Goal: Task Accomplishment & Management: Manage account settings

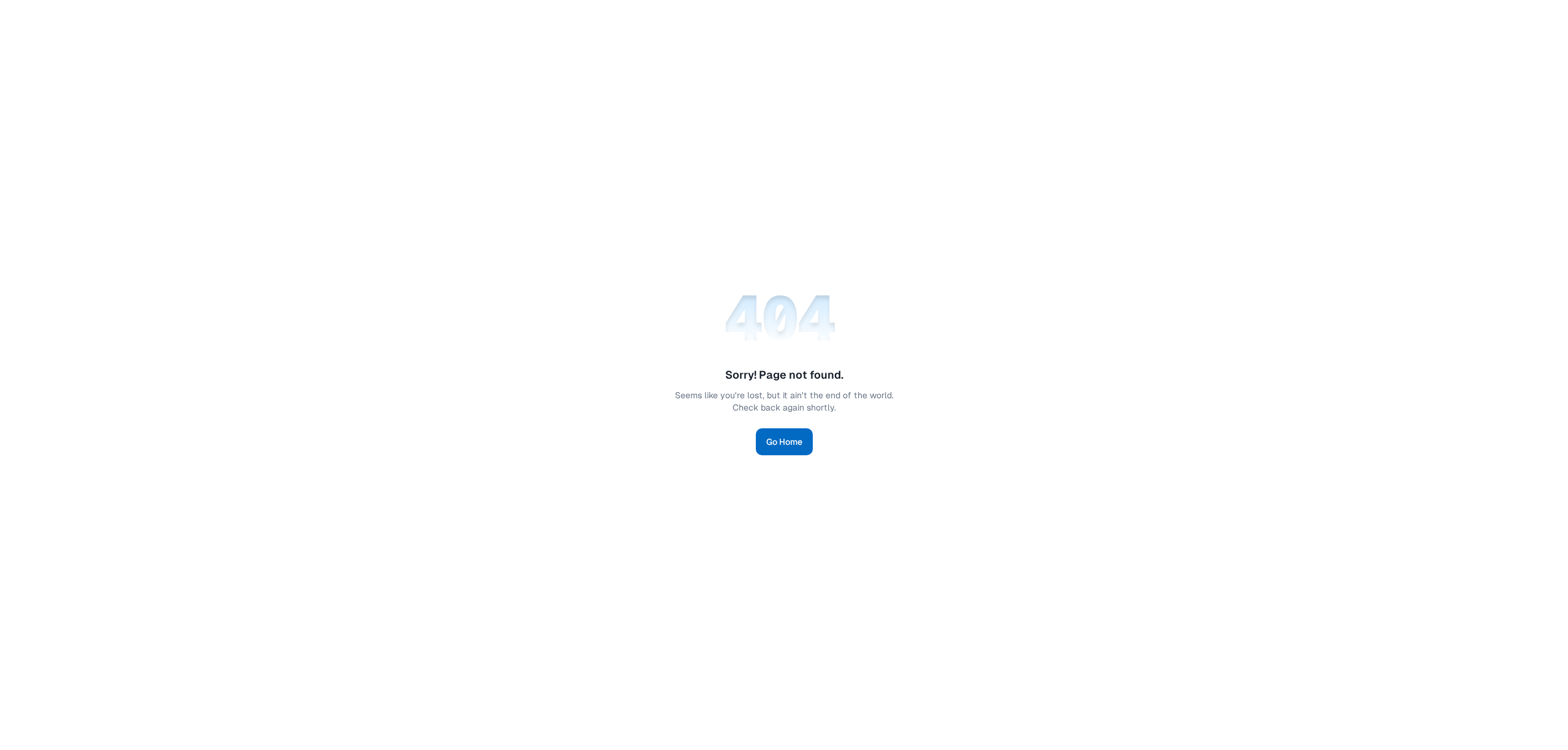
click at [788, 432] on link "Go Home" at bounding box center [784, 441] width 57 height 27
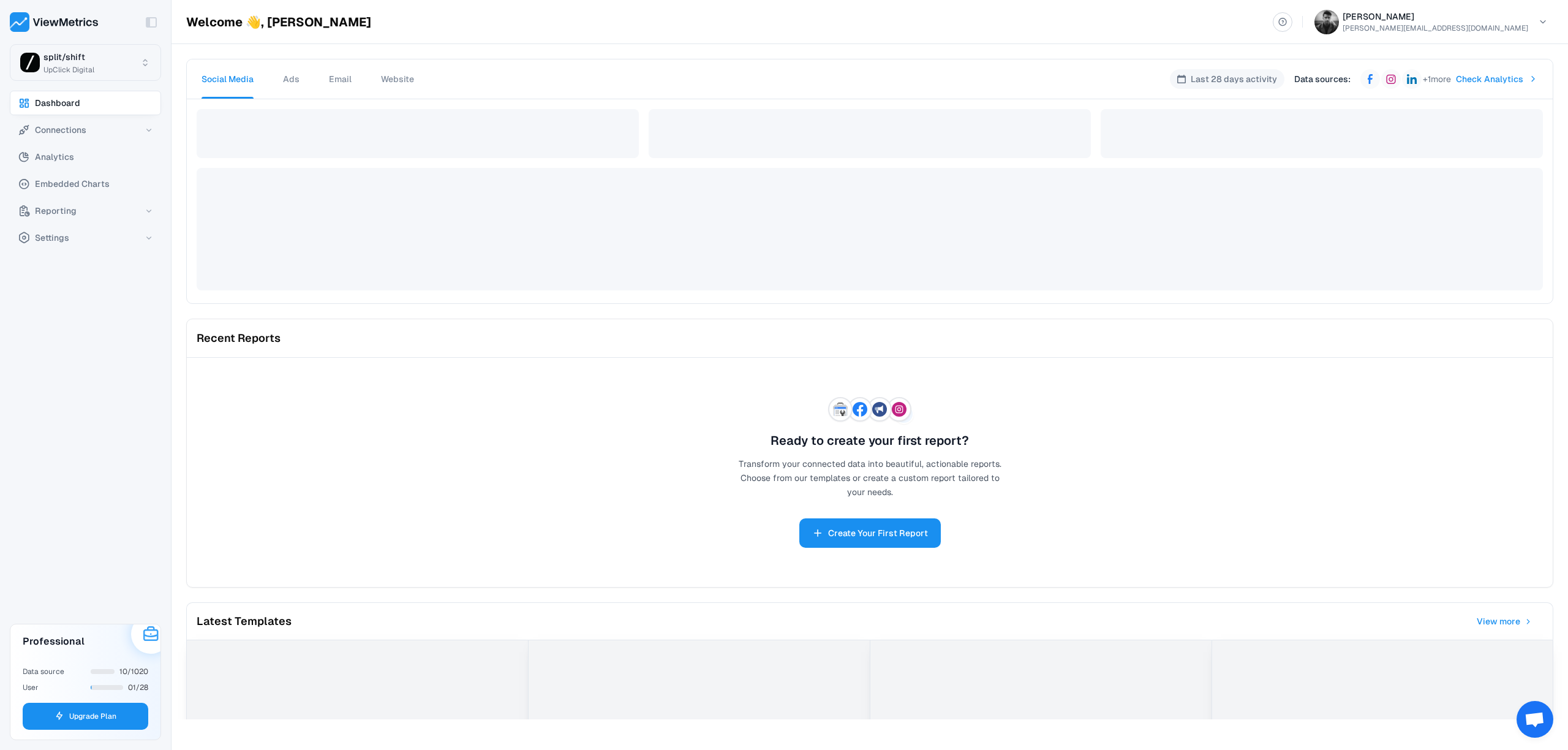
click at [102, 64] on html "Toggle Sidebar split/shift UpClick Digital Dashboard Connections Analytics Embe…" at bounding box center [784, 375] width 1568 height 750
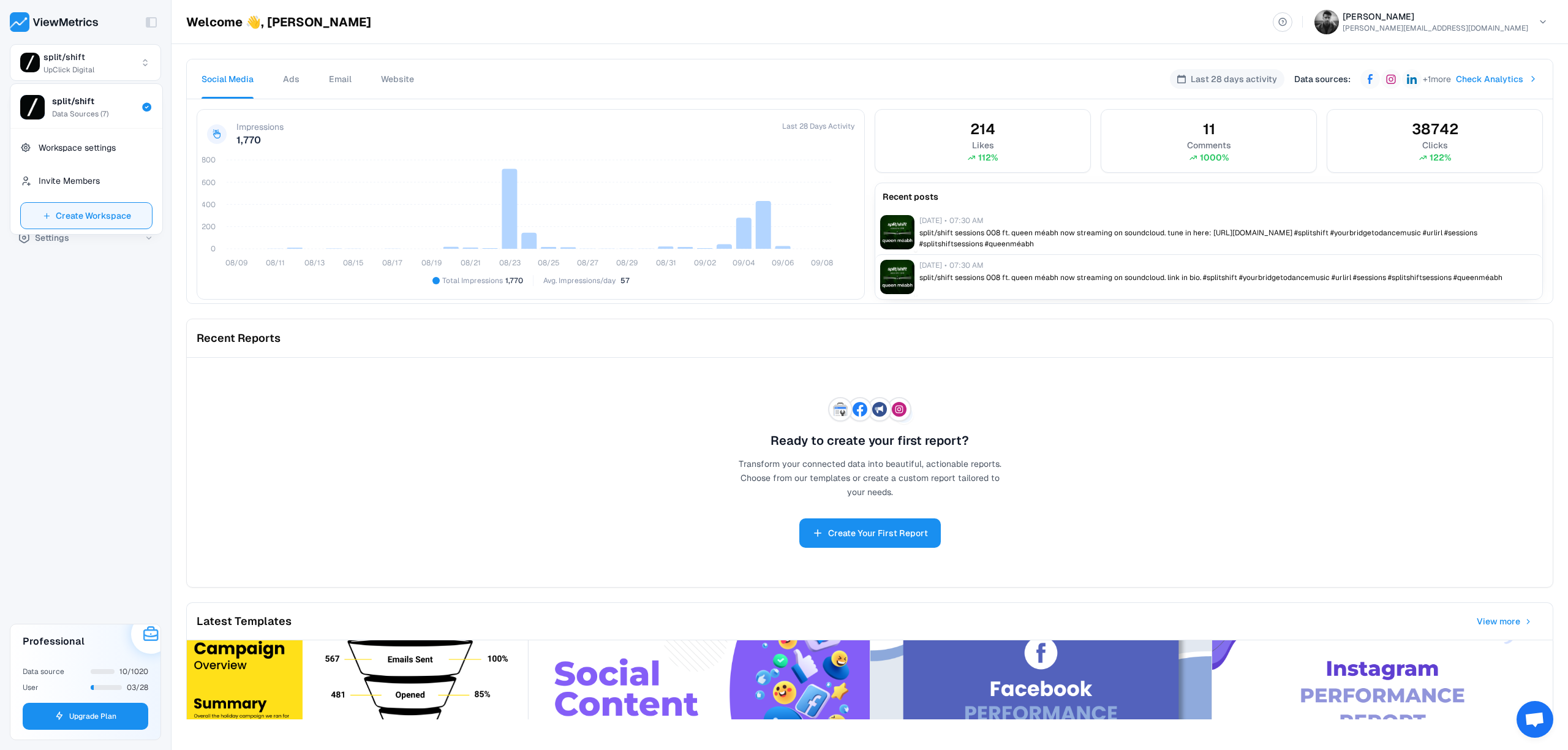
click at [84, 218] on span "Create Workspace" at bounding box center [93, 215] width 75 height 15
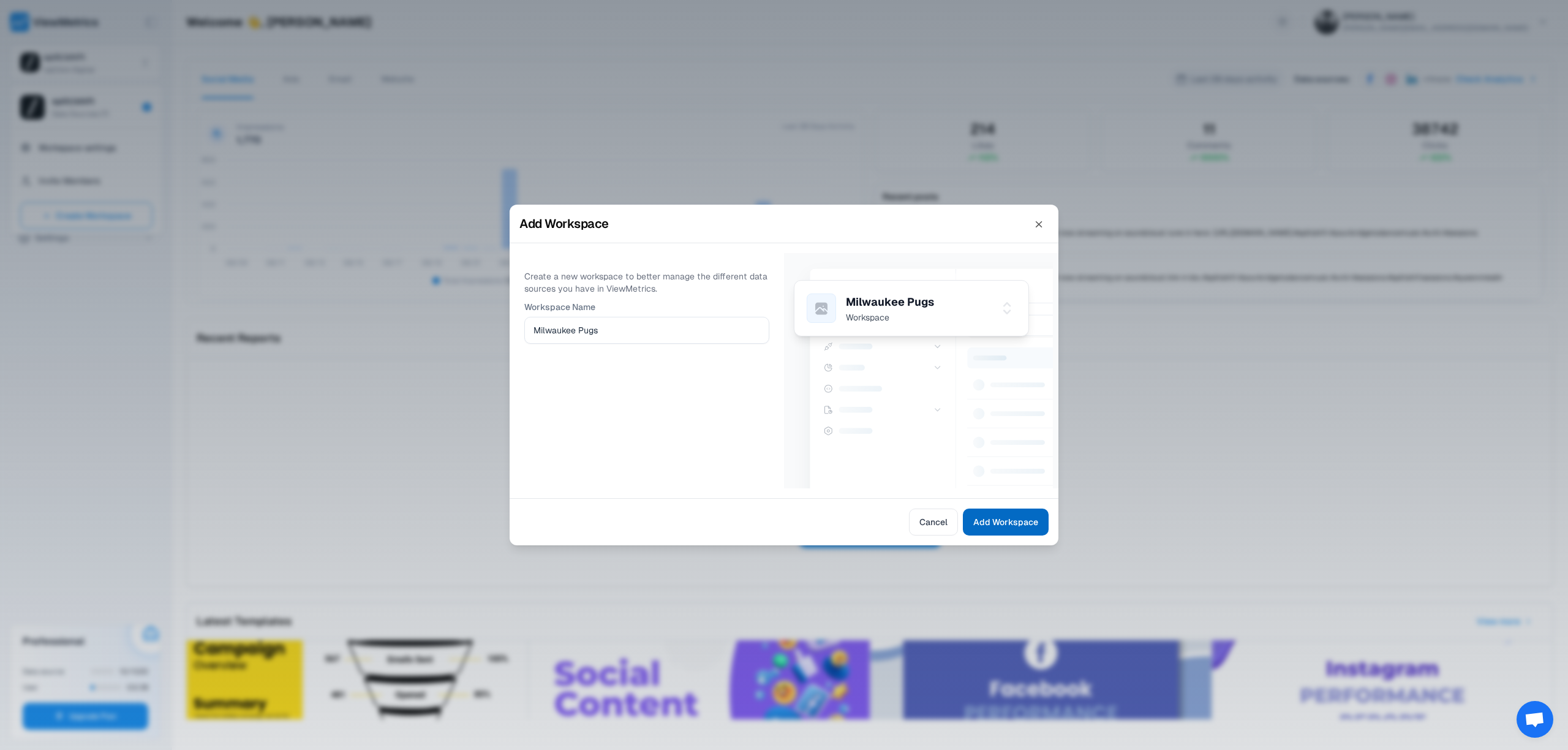
type input "Milwaukee Pugs"
click at [1002, 526] on span "Add Workspace" at bounding box center [1006, 522] width 65 height 15
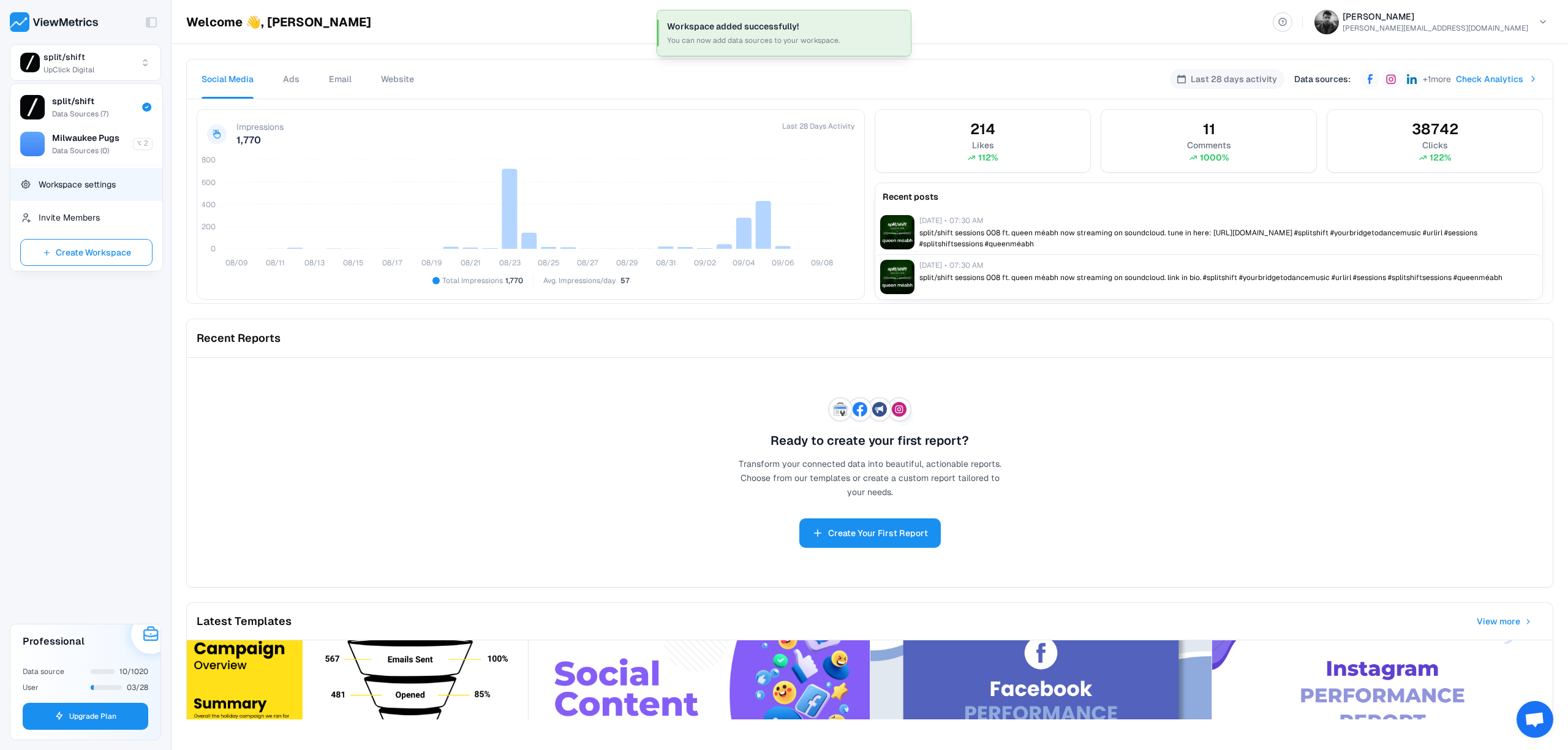
click at [76, 194] on div "Workspace settings" at bounding box center [86, 184] width 152 height 33
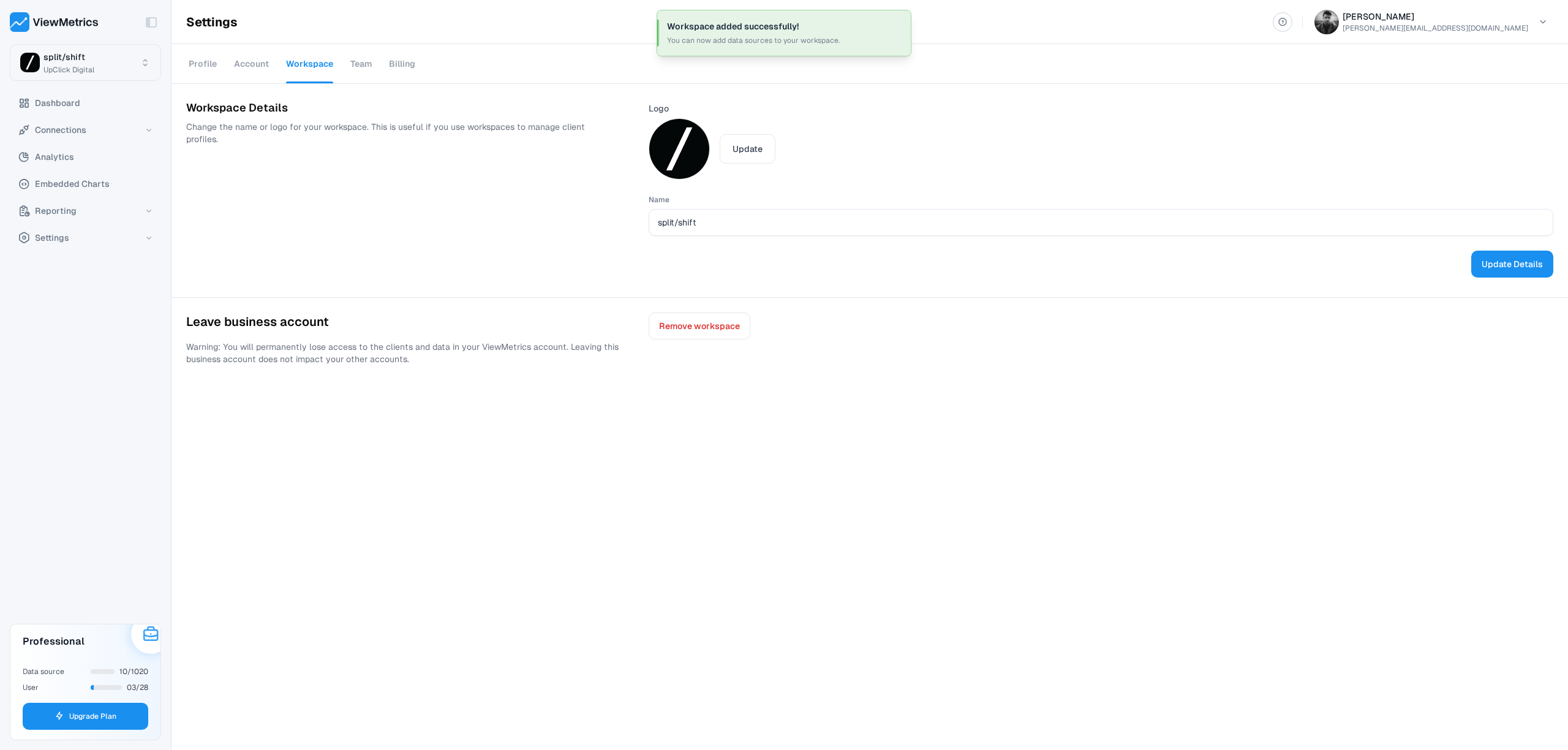
click at [112, 75] on html "Toggle Sidebar split/shift UpClick Digital Dashboard Connections Analytics Embe…" at bounding box center [784, 375] width 1568 height 750
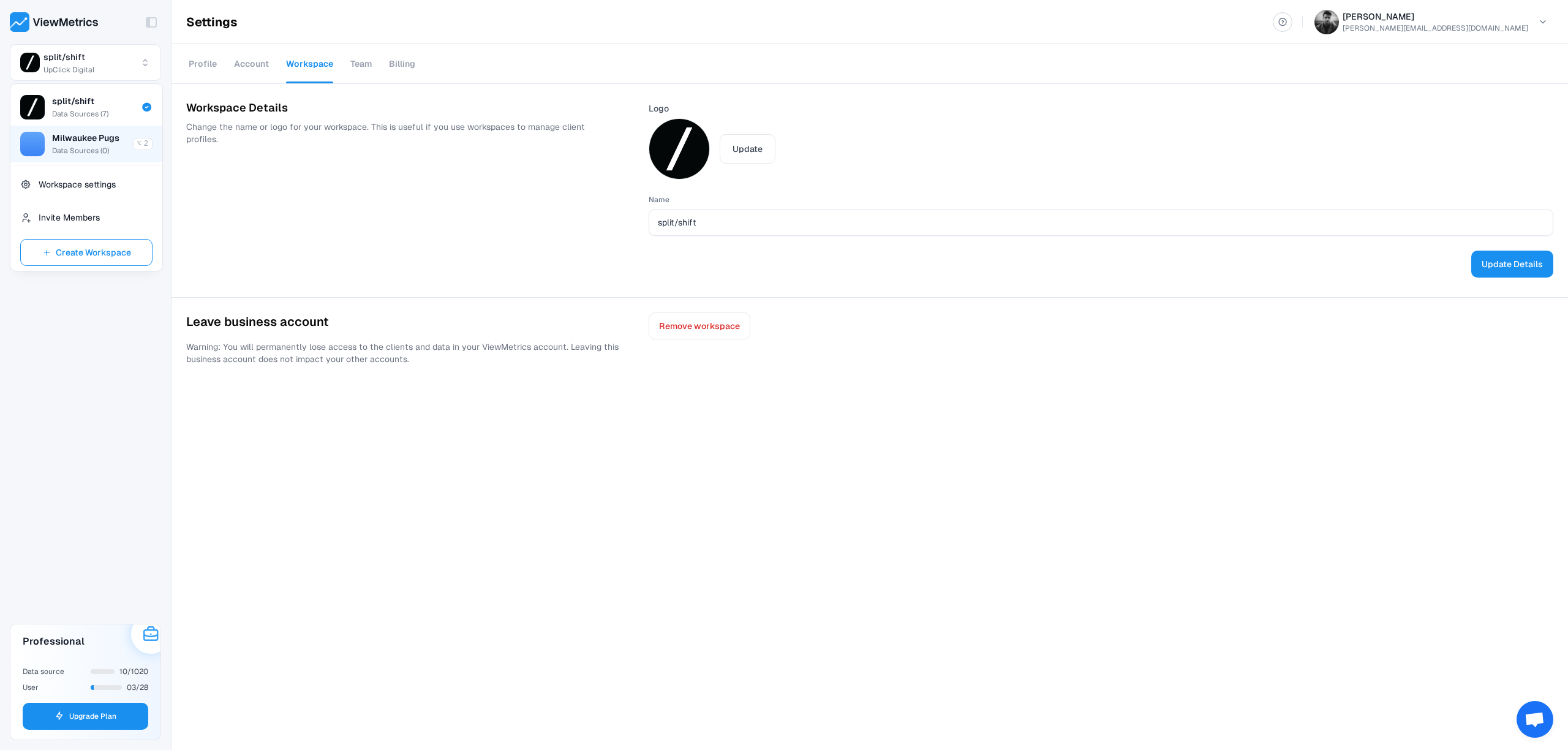
click at [98, 136] on span "Milwaukee Pugs" at bounding box center [86, 137] width 67 height 12
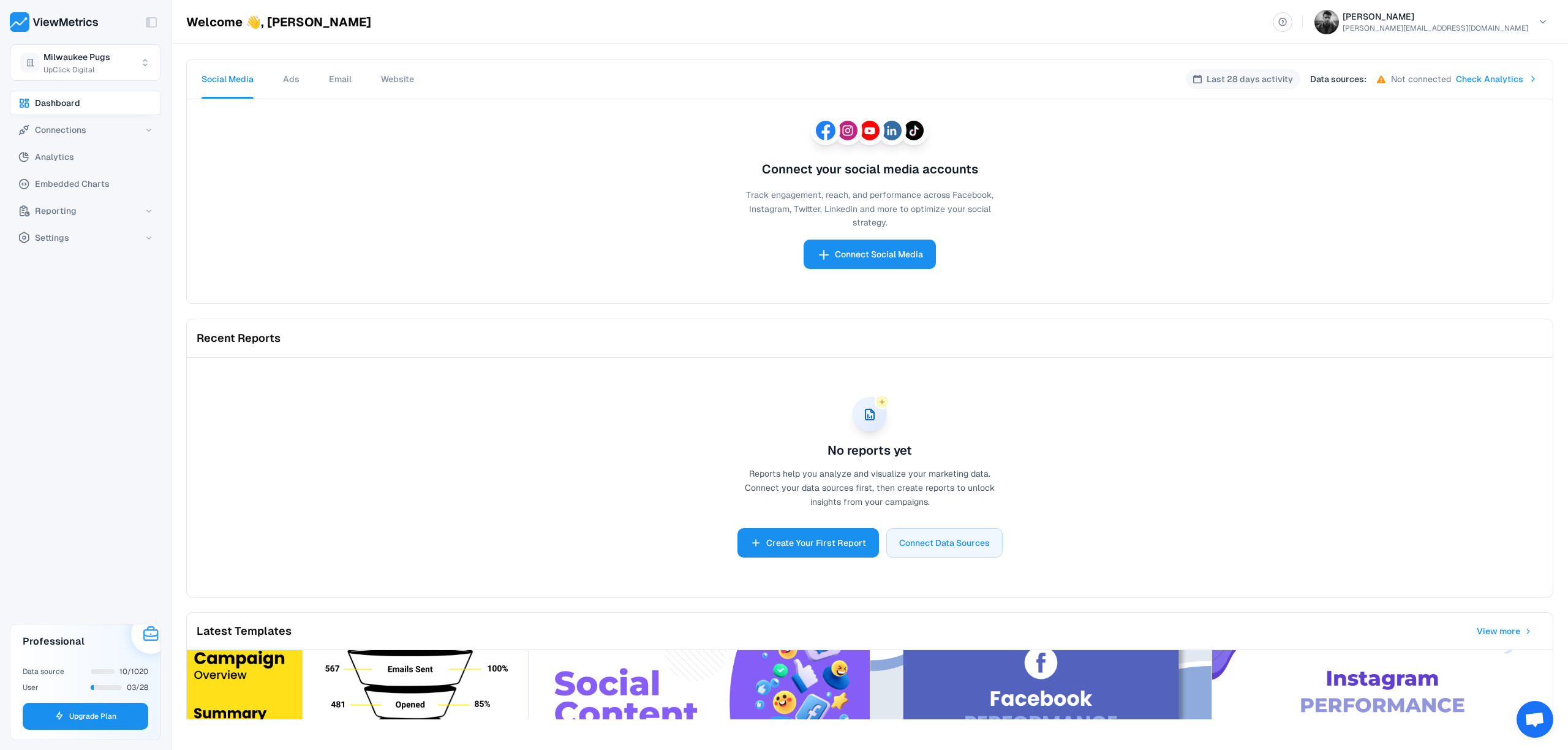
click at [65, 312] on div "Dashboard Connections Analytics Embedded Charts Reporting Settings" at bounding box center [85, 352] width 171 height 524
click at [65, 242] on span "Settings" at bounding box center [52, 238] width 34 height 15
click at [72, 316] on span "Workspace" at bounding box center [63, 317] width 46 height 15
click at [70, 339] on button "Team" at bounding box center [96, 344] width 130 height 25
click at [110, 347] on button "Team" at bounding box center [96, 344] width 130 height 25
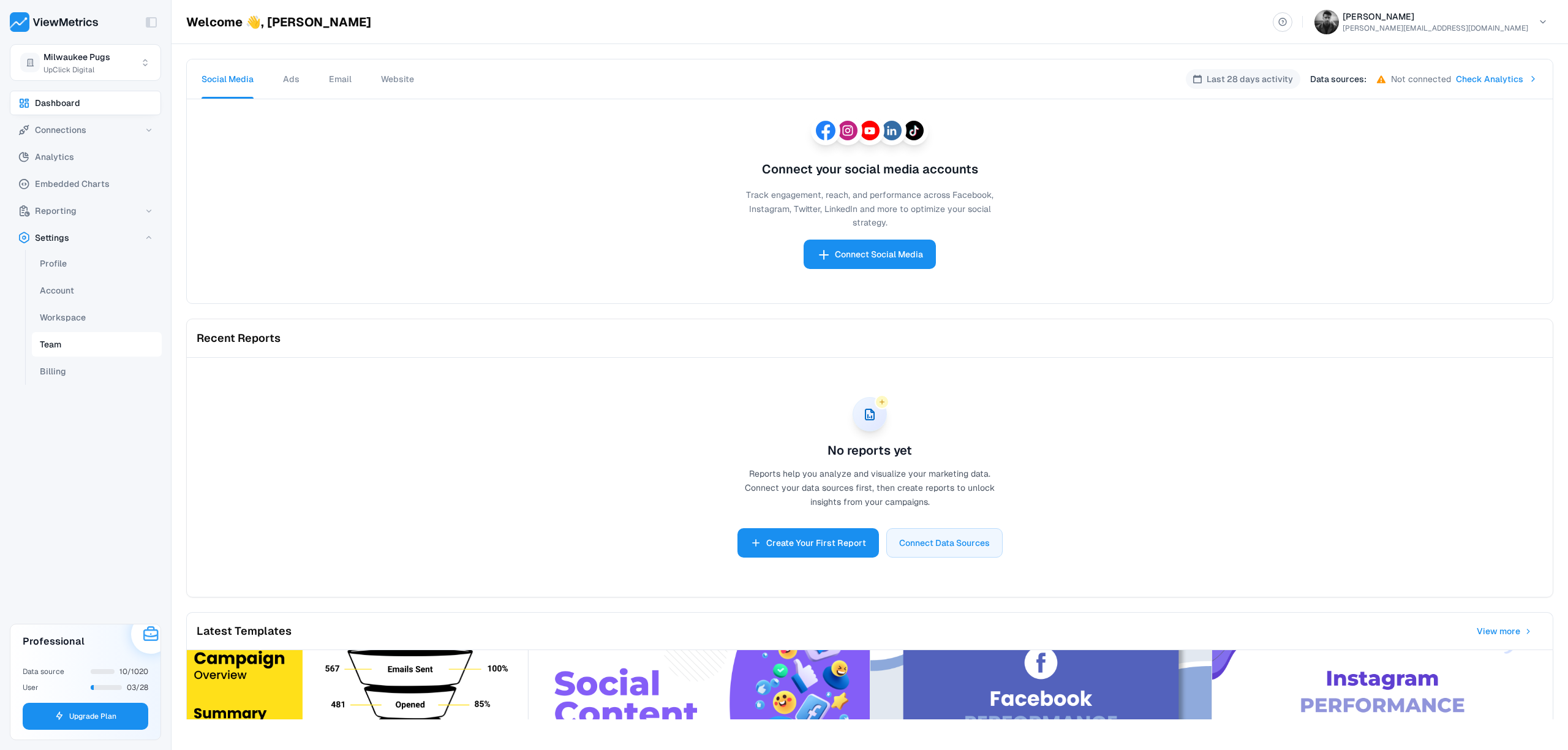
click at [110, 347] on button "Team" at bounding box center [96, 344] width 130 height 25
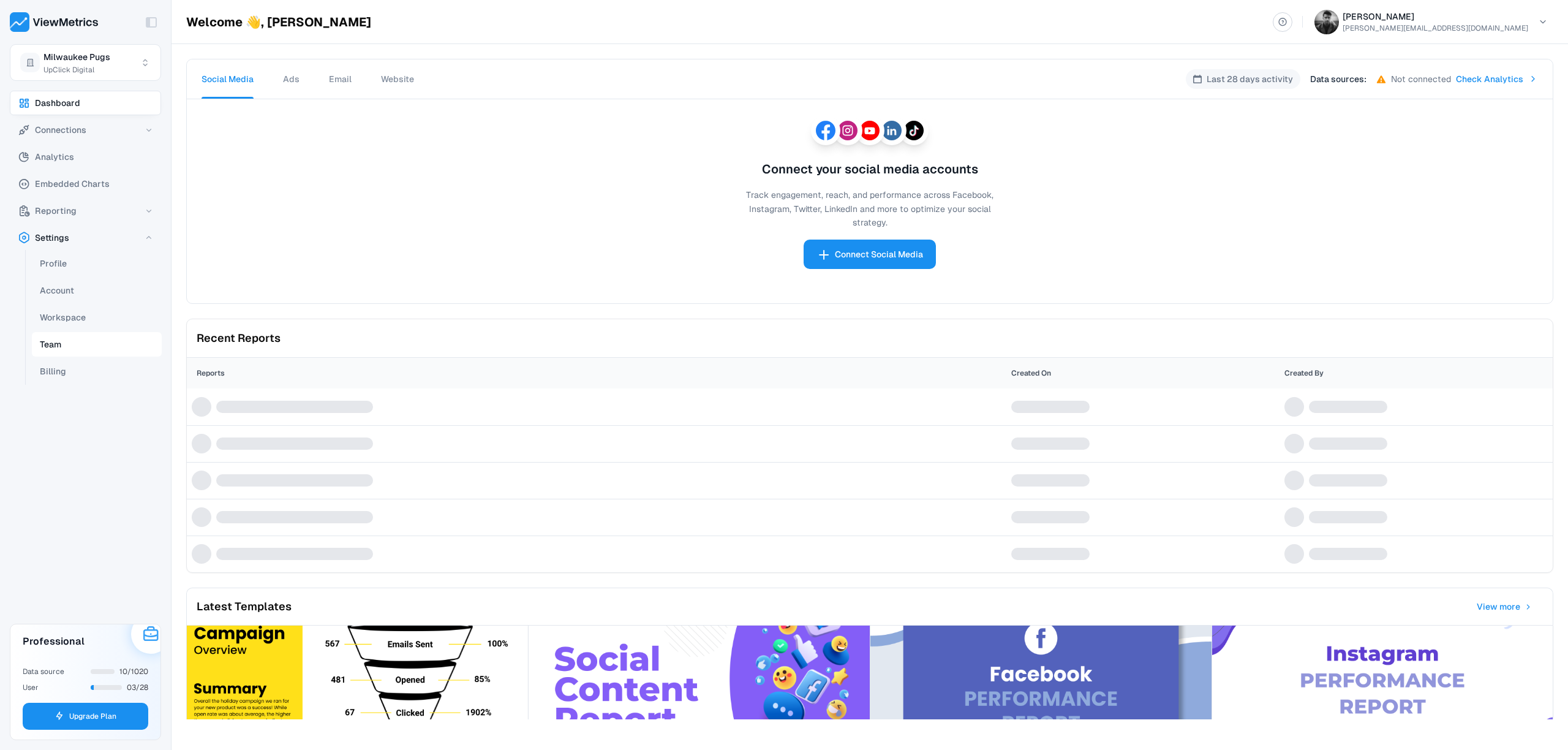
click at [110, 347] on button "Team" at bounding box center [96, 344] width 130 height 25
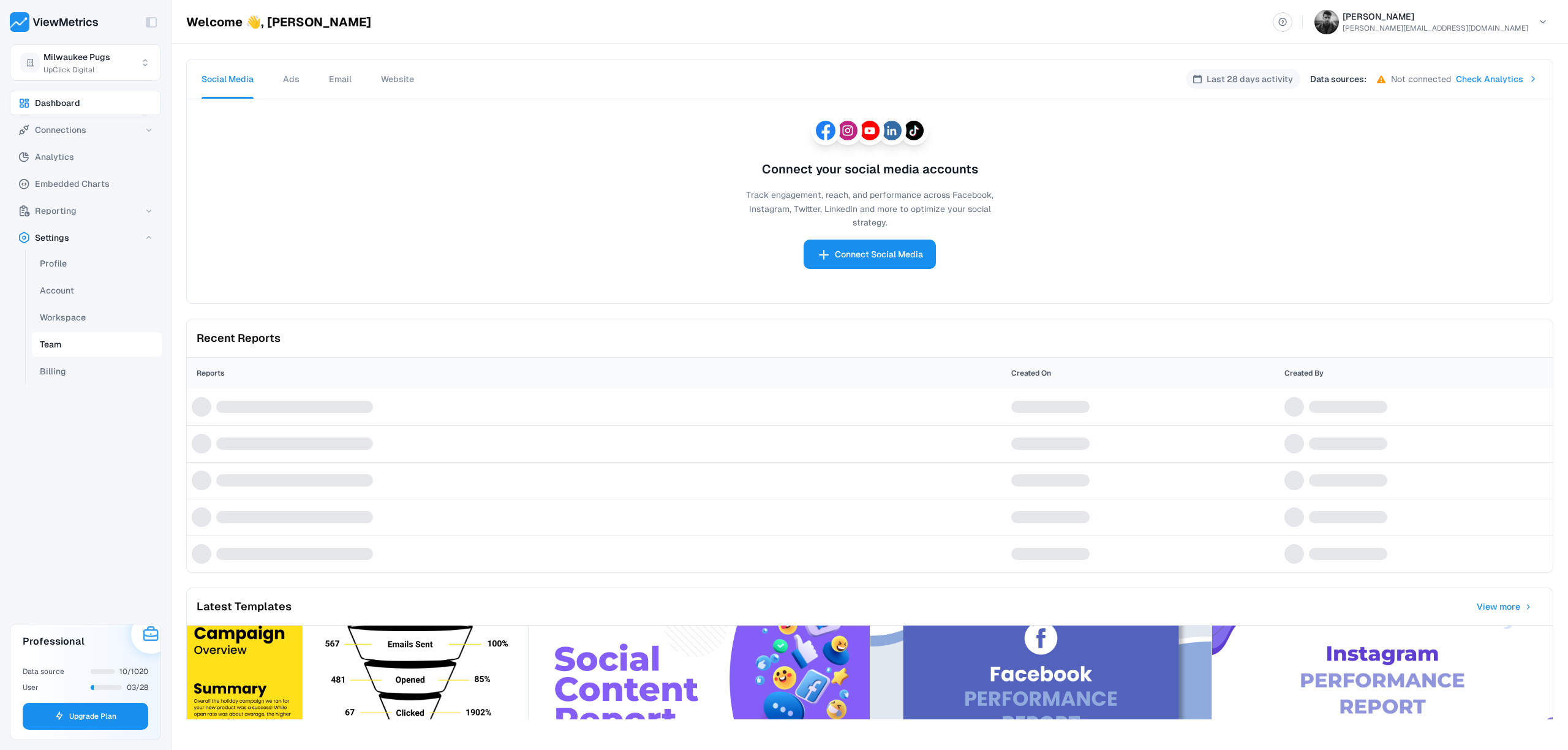
click at [110, 347] on button "Team" at bounding box center [96, 344] width 130 height 25
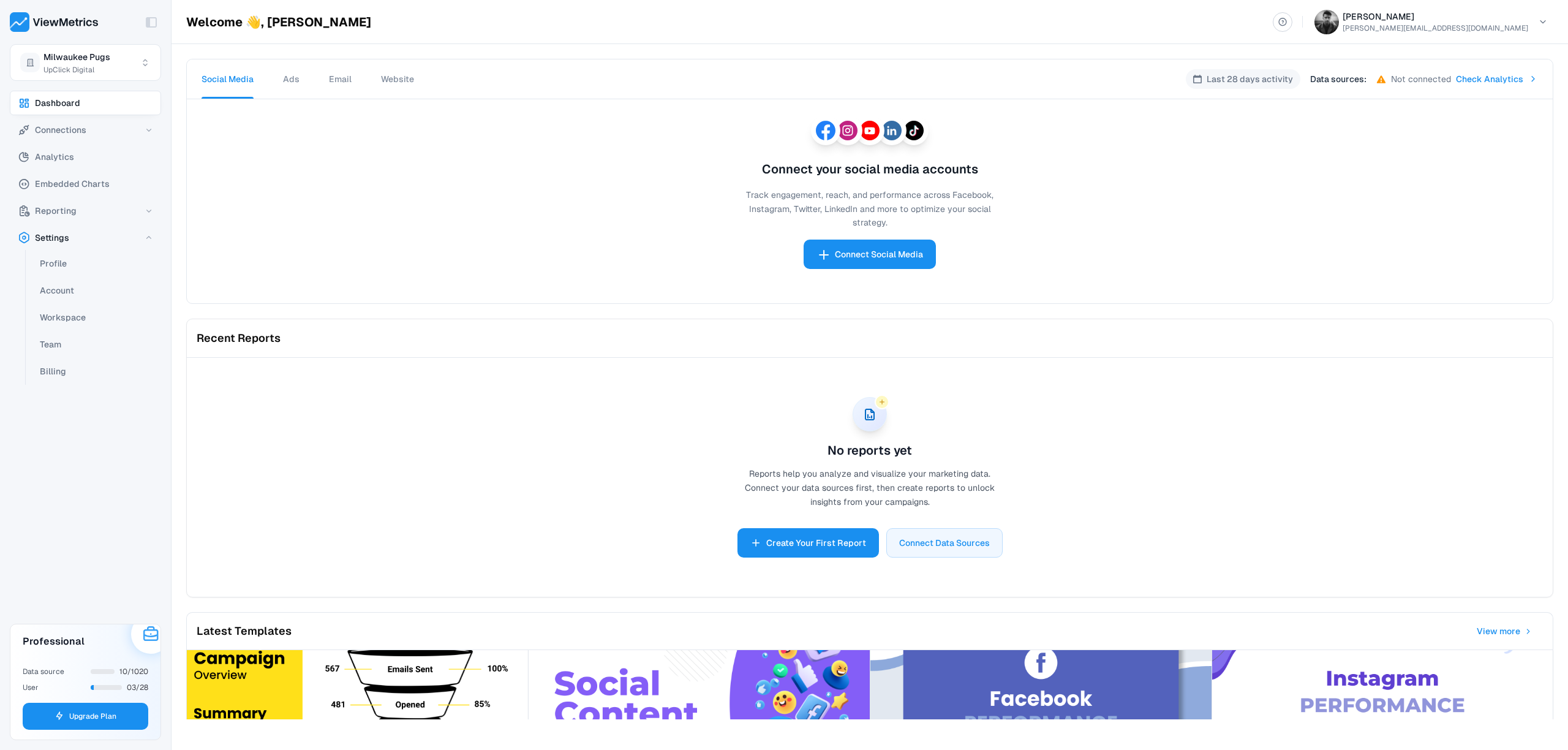
scroll to position [101, 0]
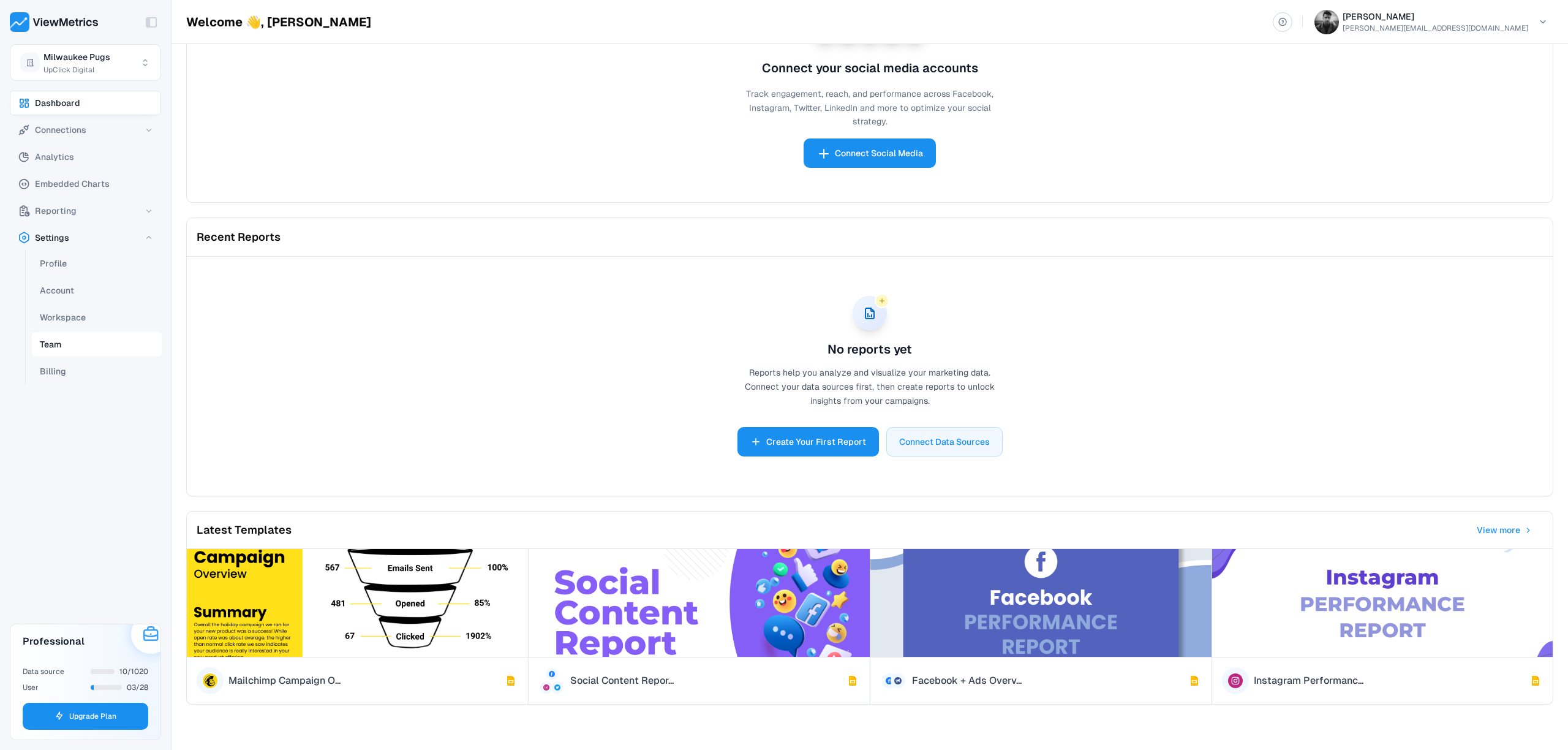
click at [74, 343] on button "Team" at bounding box center [96, 344] width 130 height 25
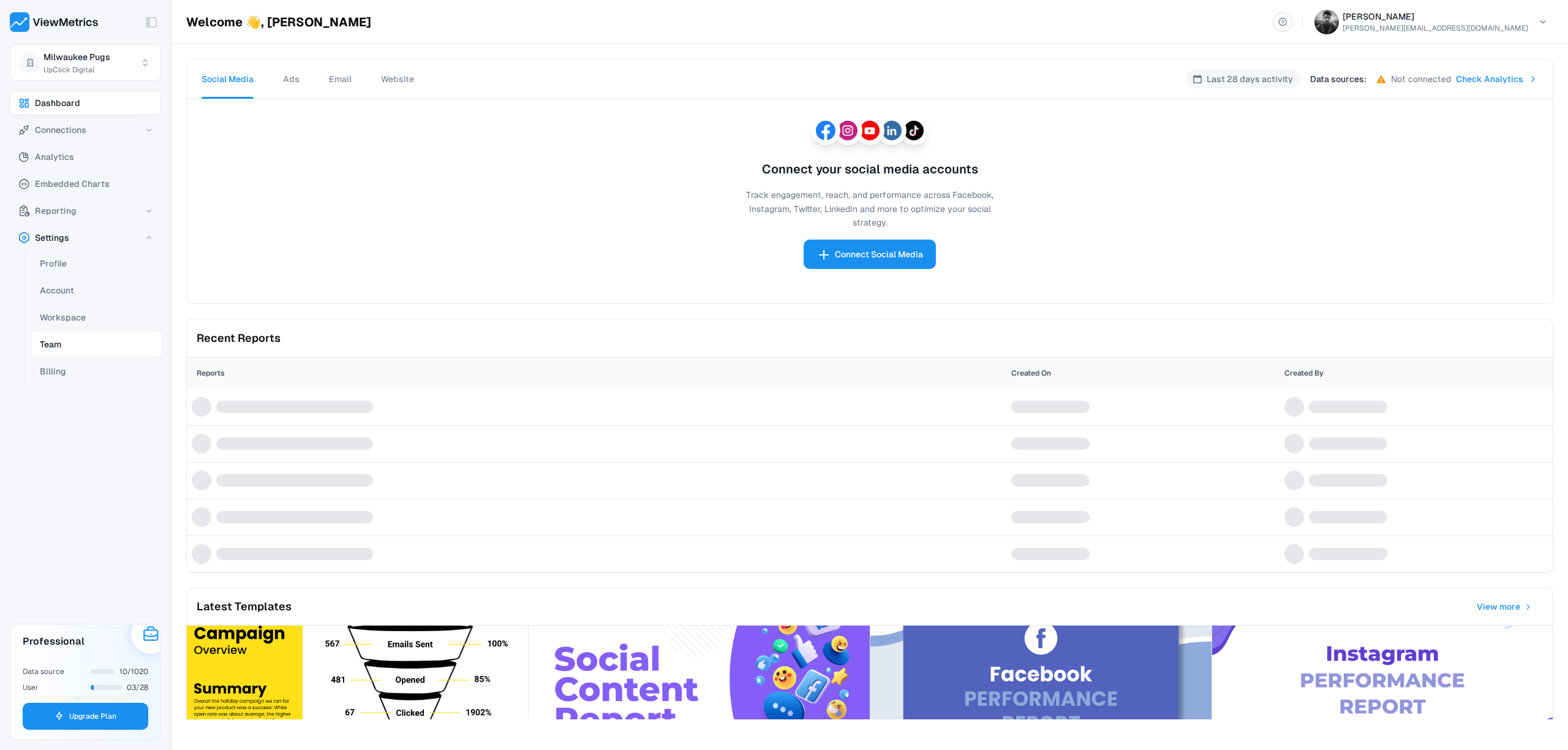
click at [74, 343] on button "Team" at bounding box center [96, 344] width 130 height 25
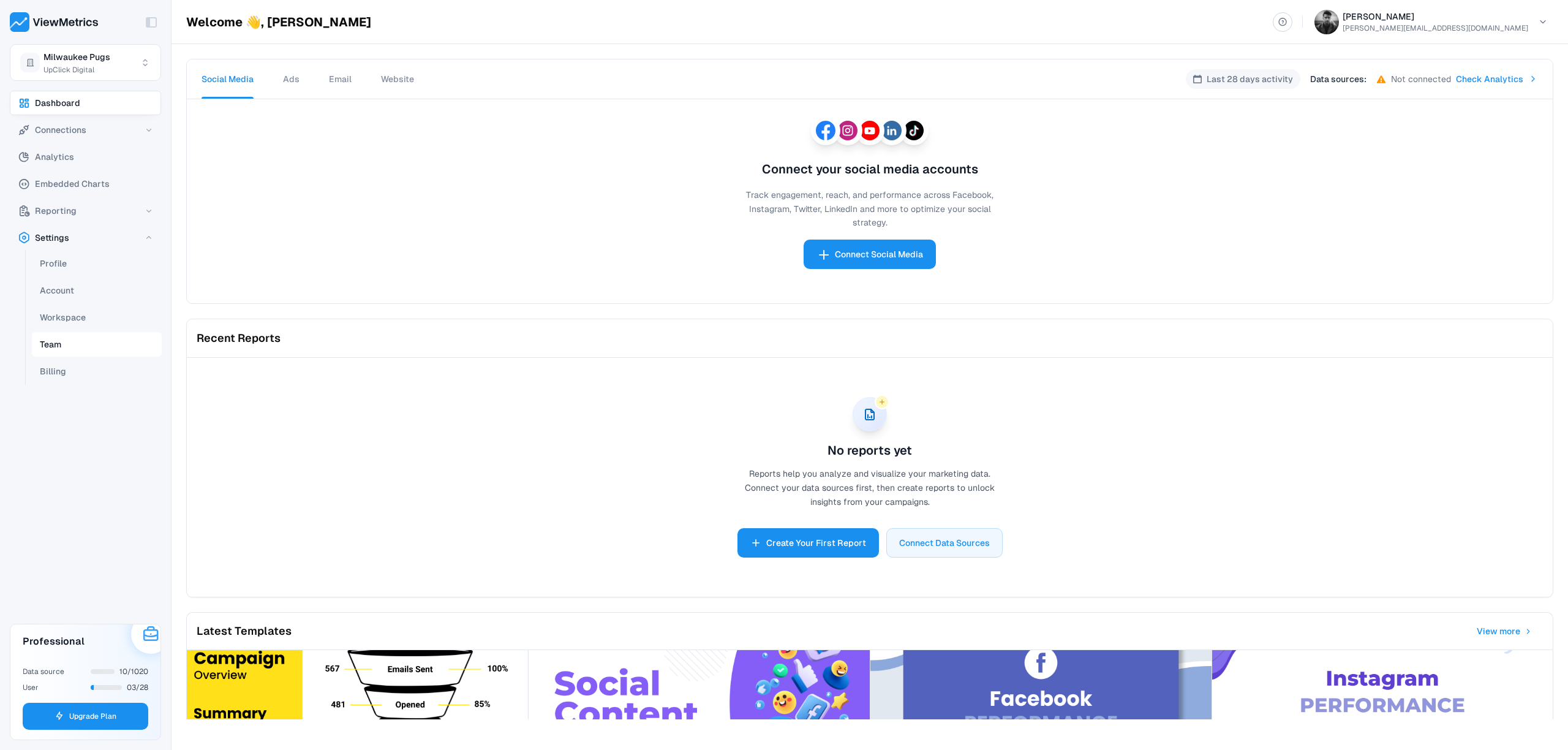
click at [74, 343] on button "Team" at bounding box center [96, 344] width 130 height 25
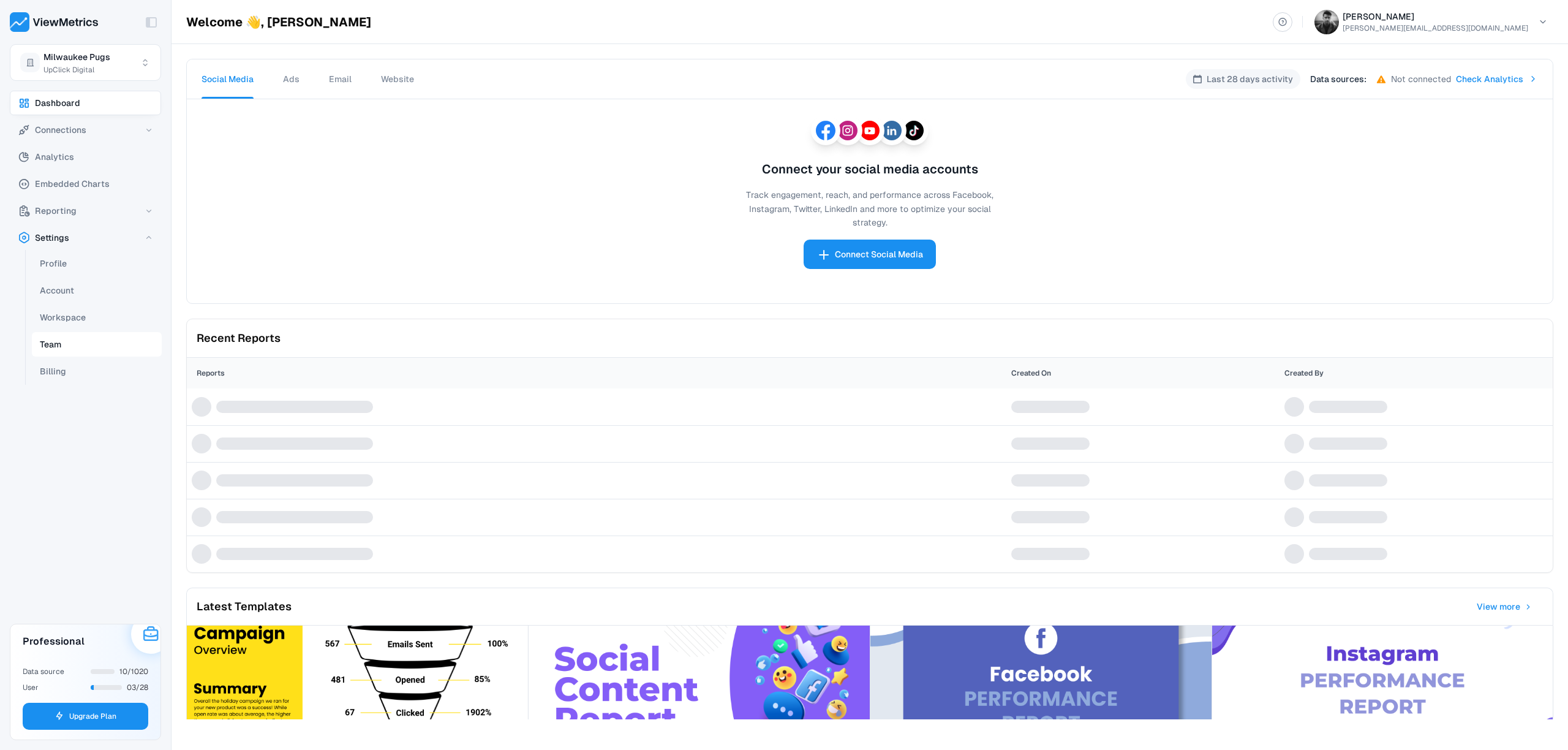
click at [74, 343] on button "Team" at bounding box center [96, 344] width 130 height 25
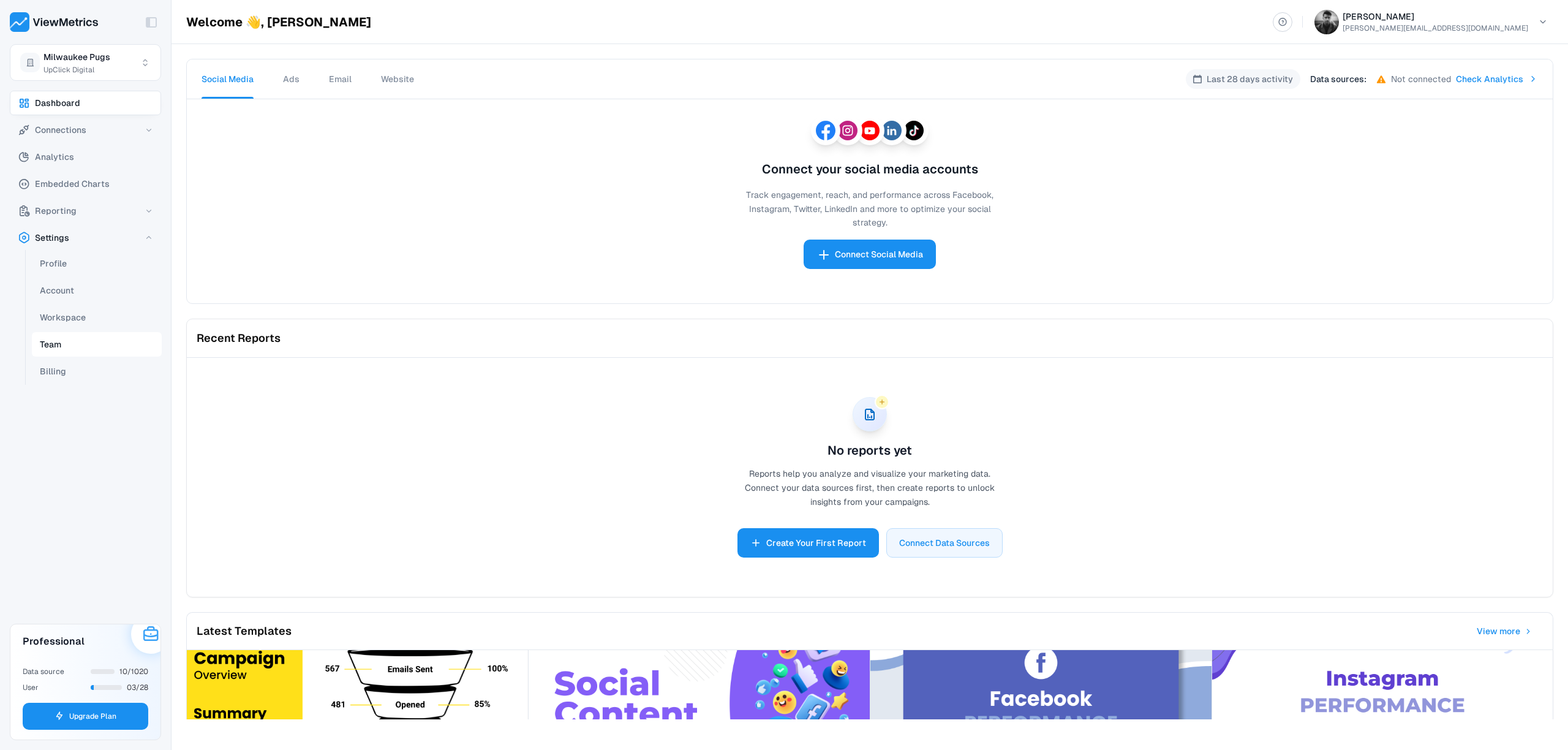
click at [74, 343] on button "Team" at bounding box center [96, 344] width 130 height 25
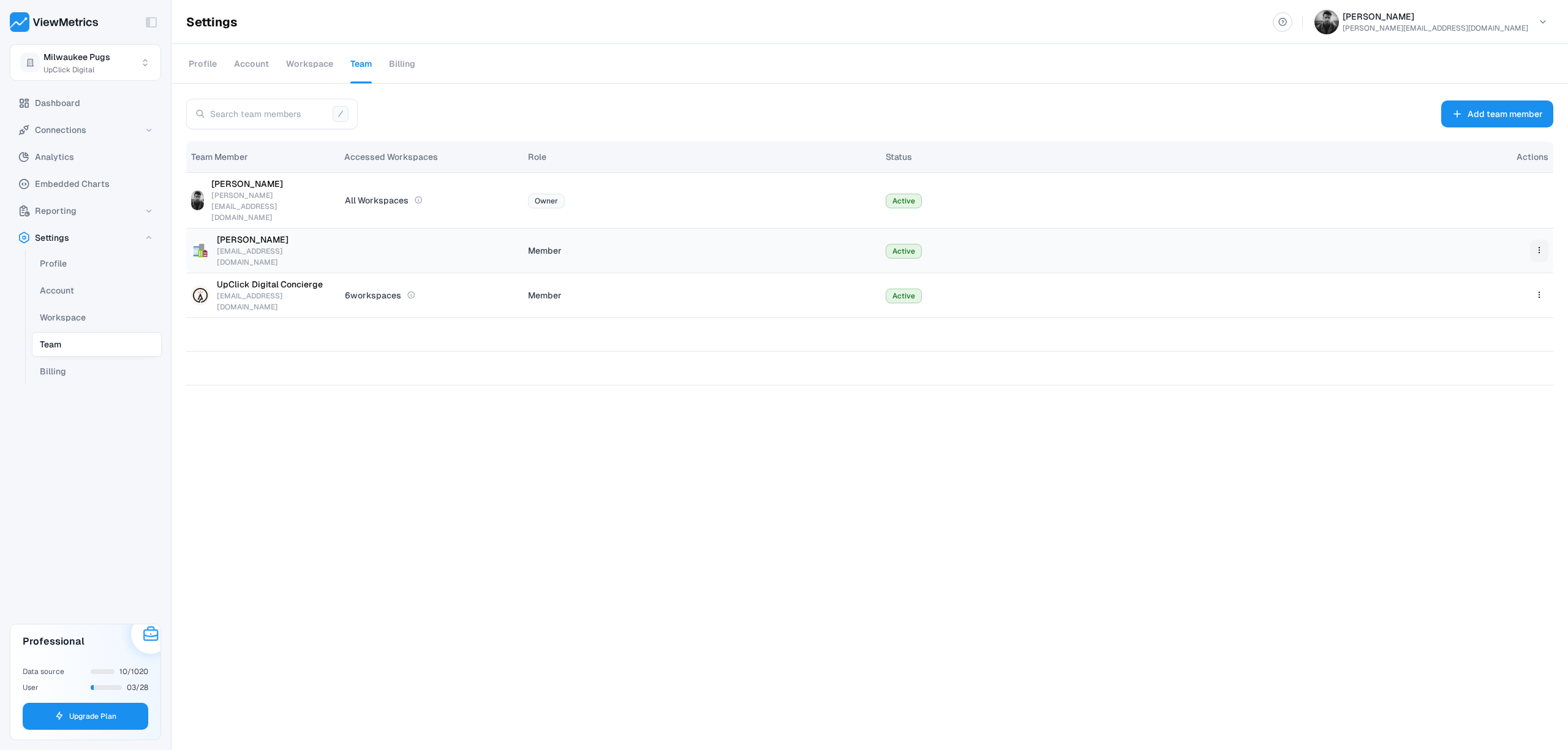
click at [1542, 226] on html "Toggle Sidebar Milwaukee Pugs UpClick Digital Dashboard Connections Analytics E…" at bounding box center [784, 375] width 1568 height 750
click at [1497, 290] on div "Remove Member" at bounding box center [1501, 301] width 91 height 25
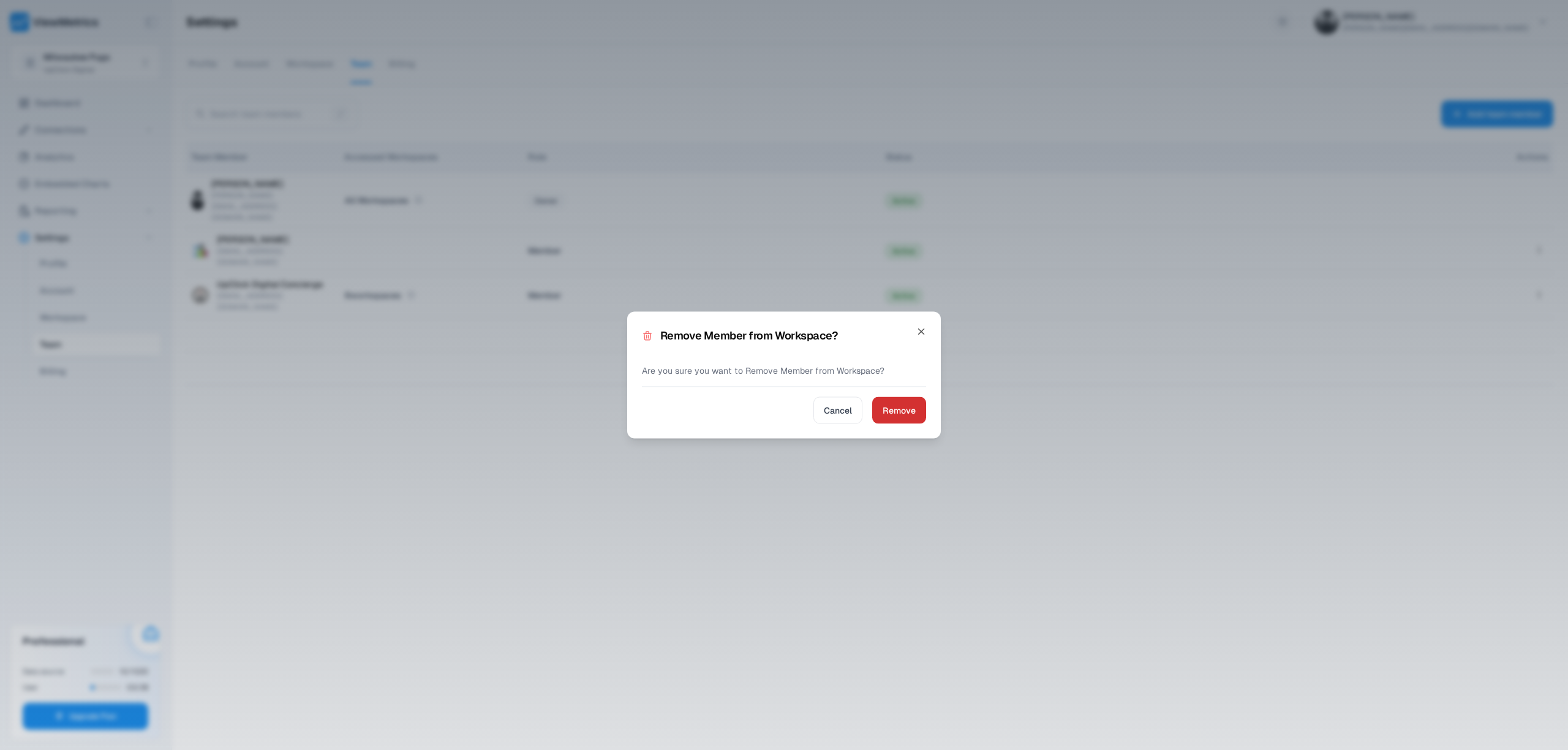
click at [901, 411] on span "Remove" at bounding box center [899, 410] width 33 height 15
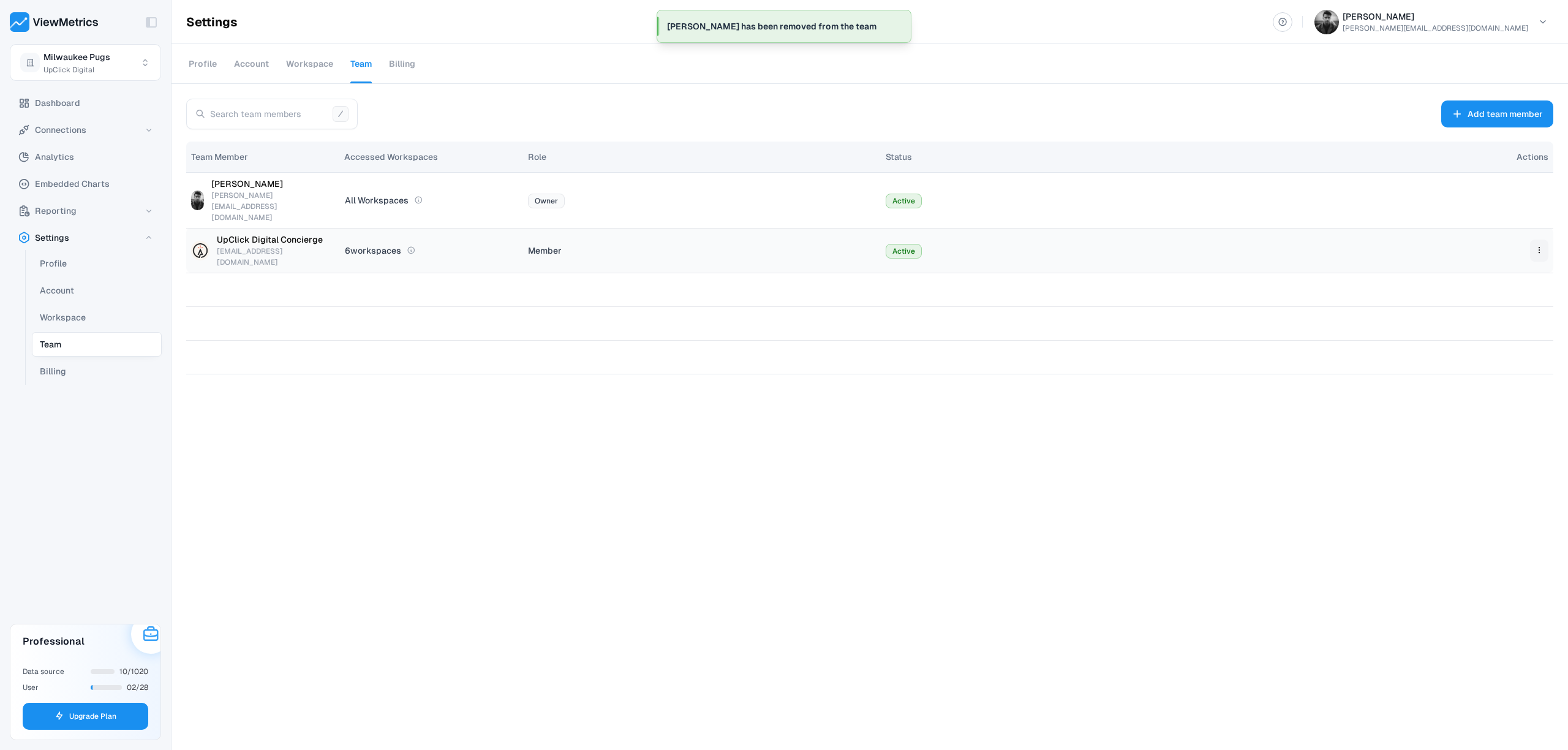
click at [1532, 224] on html "Toggle Sidebar Milwaukee Pugs UpClick Digital Dashboard Connections Analytics E…" at bounding box center [784, 375] width 1568 height 750
click at [1495, 304] on div "Remove Member" at bounding box center [1501, 301] width 91 height 25
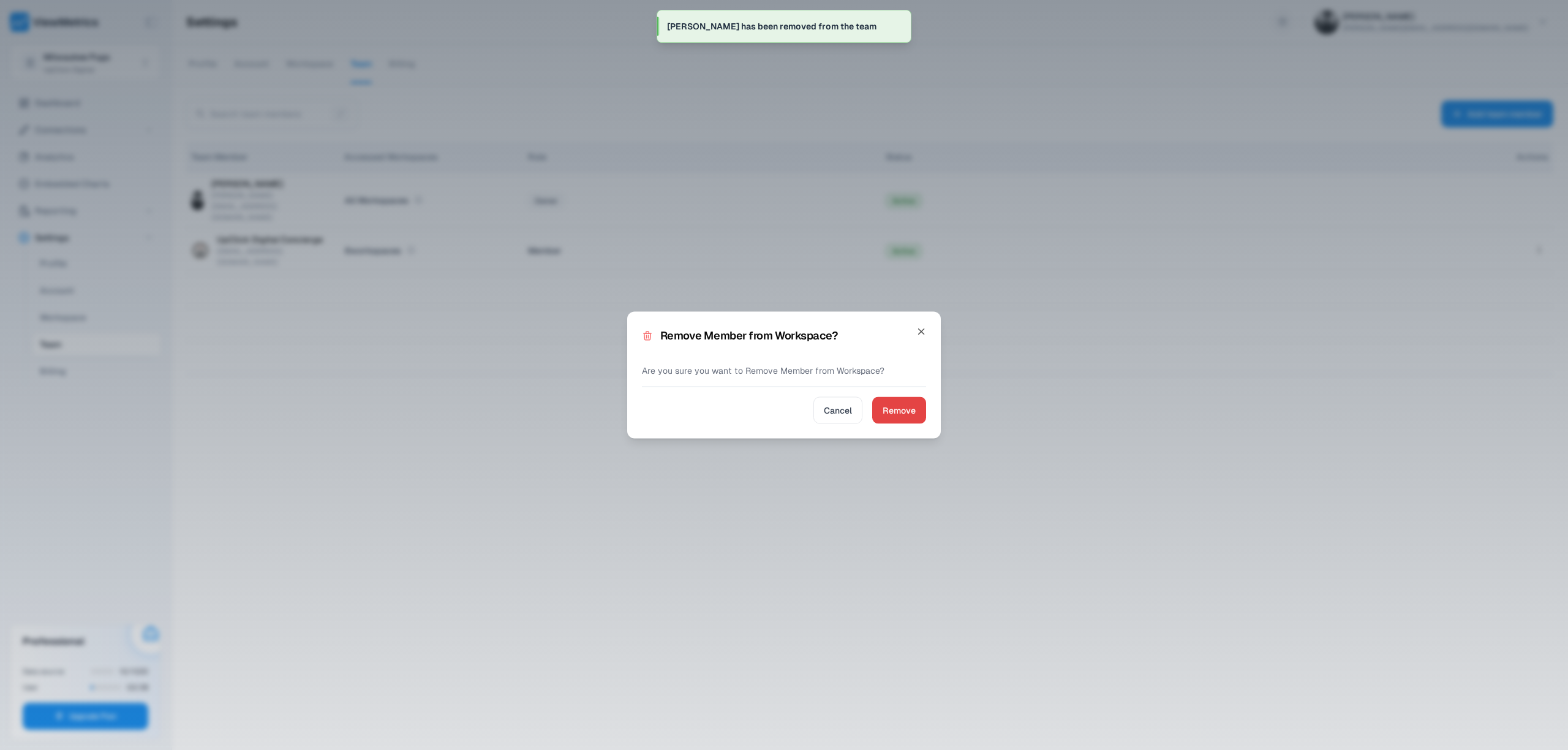
click at [935, 397] on div "Remove Member from Workspace? Are you sure you want to Remove Member from Works…" at bounding box center [784, 375] width 313 height 127
click at [879, 426] on div "Remove Member from Workspace? Are you sure you want to Remove Member from Works…" at bounding box center [784, 375] width 313 height 127
click at [892, 410] on span "Remove" at bounding box center [899, 410] width 33 height 15
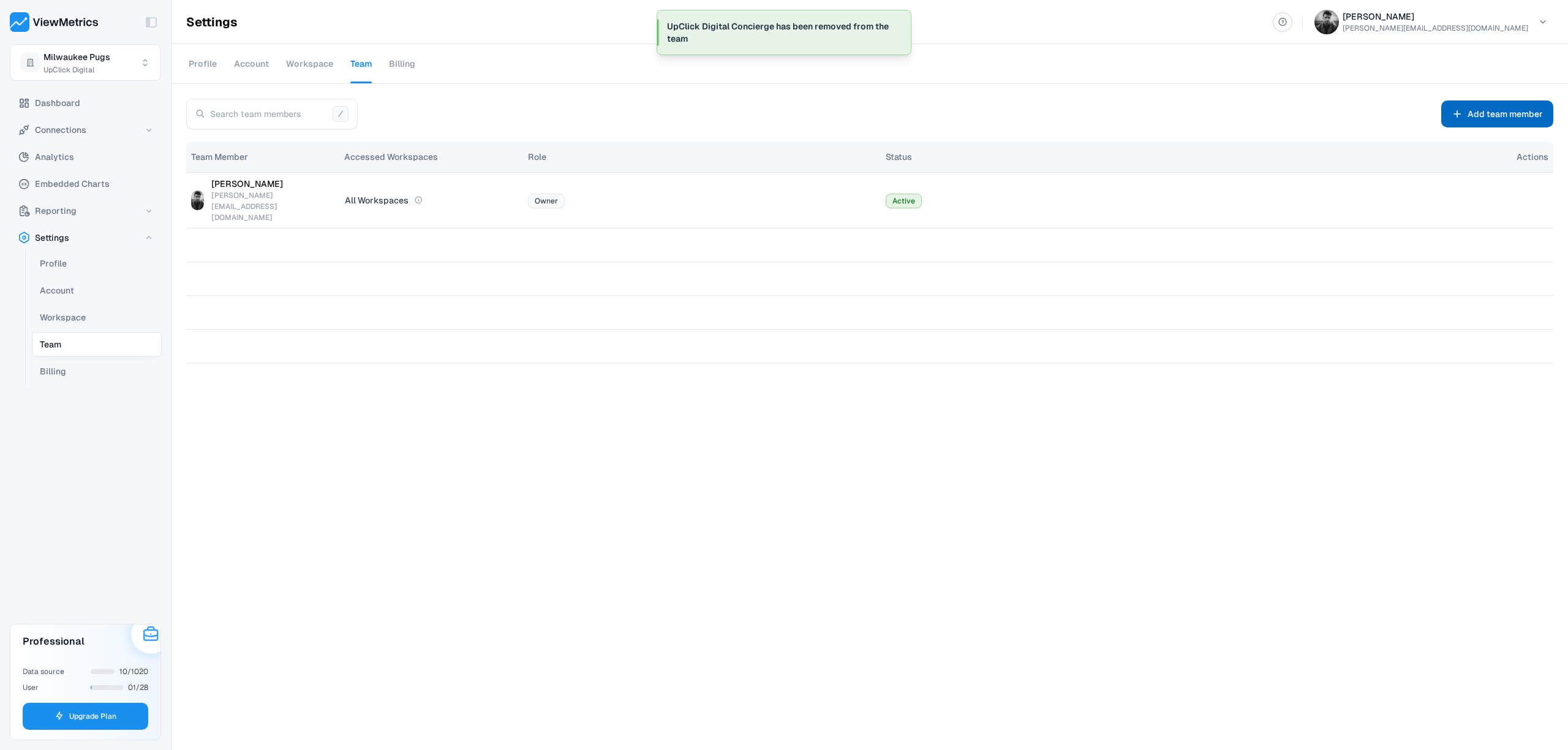
click at [1449, 124] on button "Add team member" at bounding box center [1498, 114] width 112 height 27
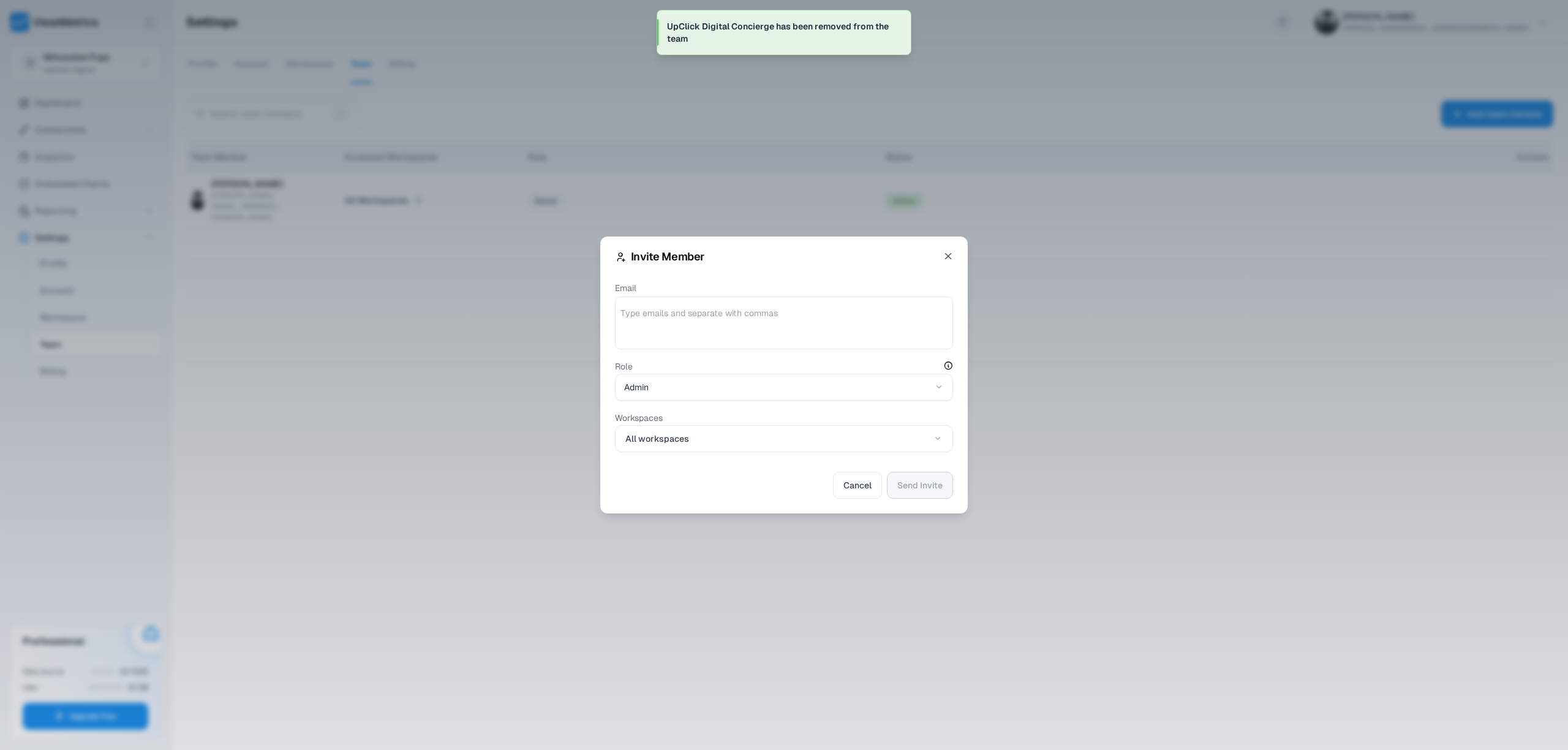
click at [691, 323] on textarea "Email" at bounding box center [784, 325] width 327 height 37
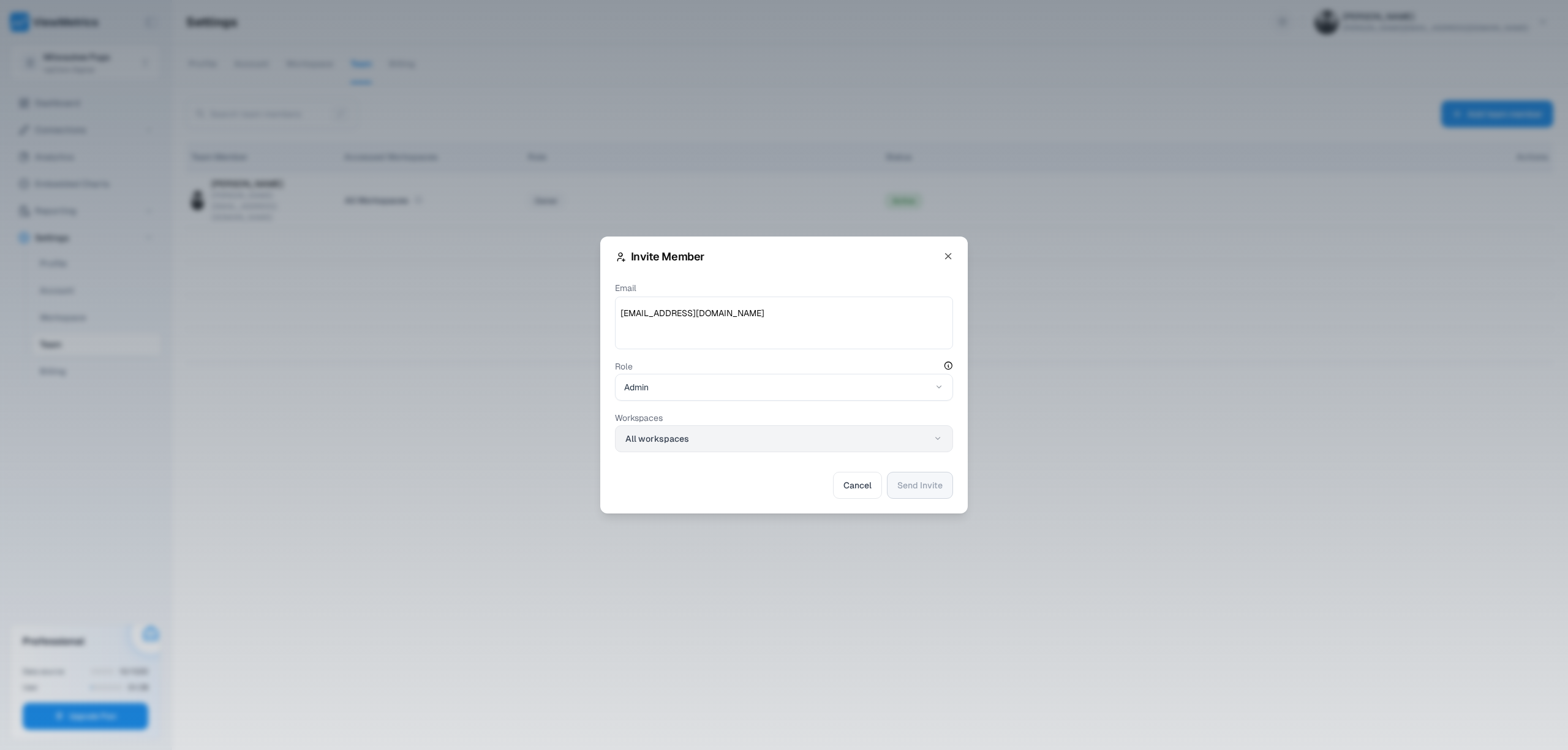
type textarea "mkepugs@gmail.com"
click at [762, 439] on button "All workspaces" at bounding box center [783, 439] width 338 height 27
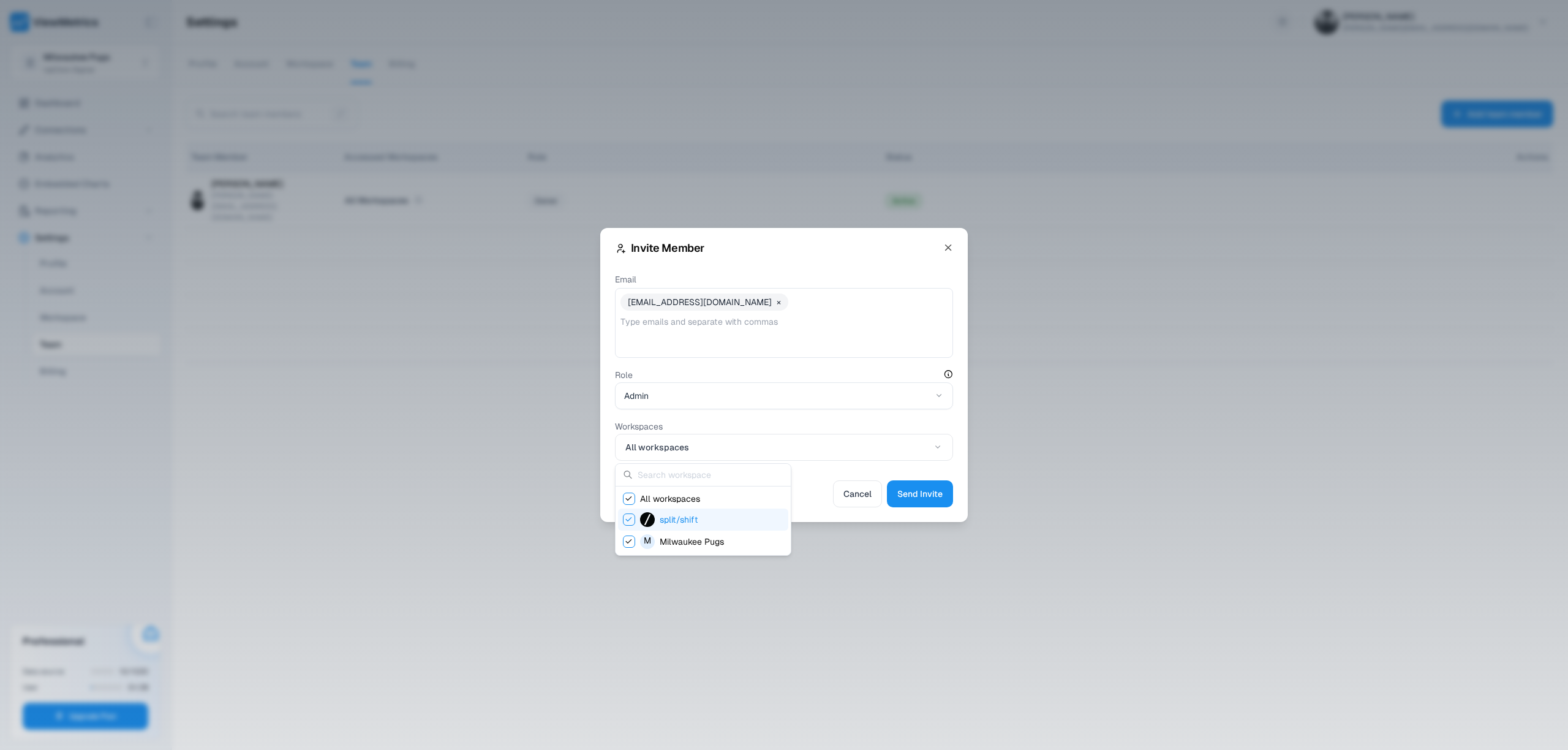
click at [631, 519] on icon "Suggestions" at bounding box center [629, 519] width 10 height 10
click at [927, 491] on div at bounding box center [784, 375] width 1568 height 750
click at [924, 493] on span "Send Invite" at bounding box center [920, 493] width 46 height 15
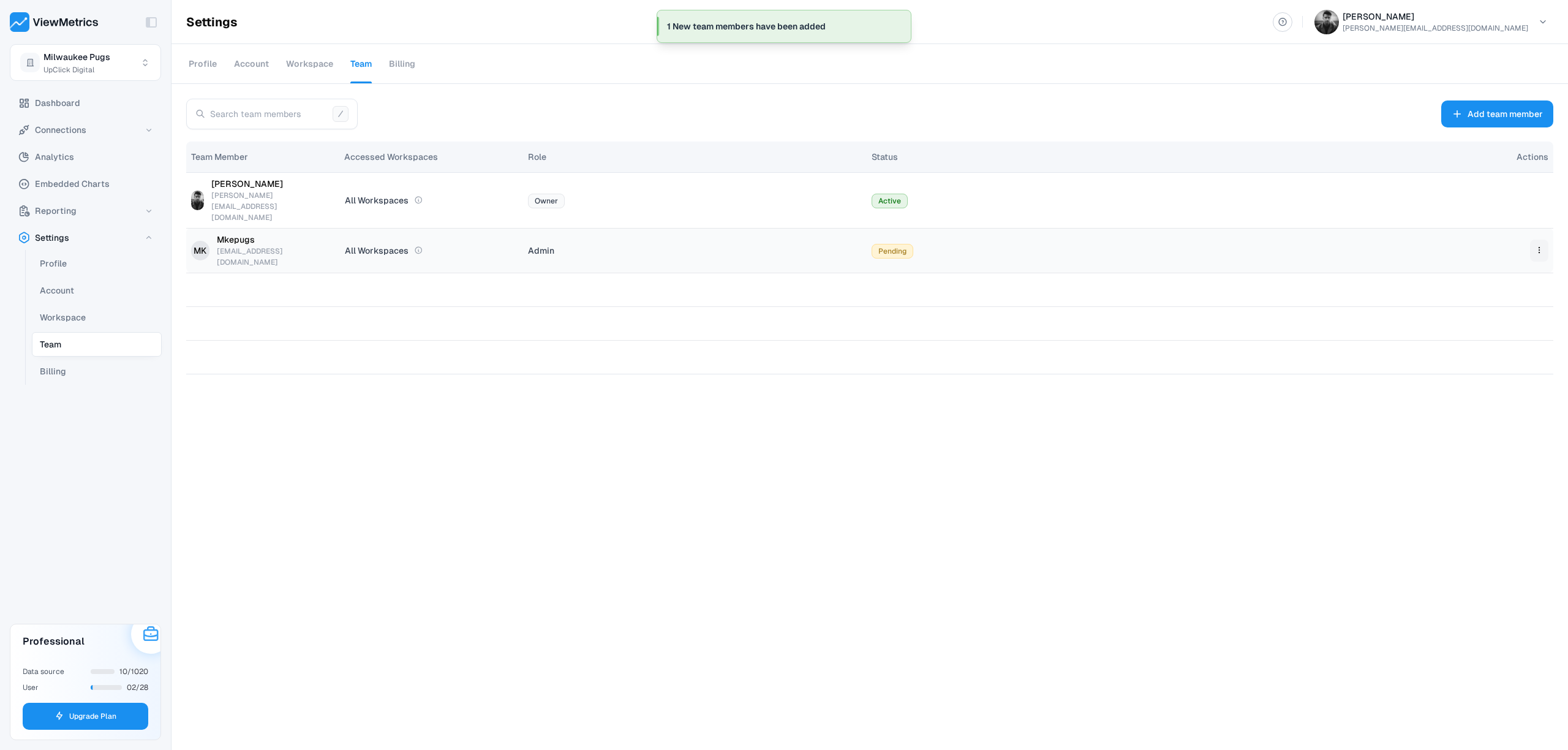
click at [1536, 223] on html "Toggle Sidebar Milwaukee Pugs UpClick Digital Dashboard Connections Analytics E…" at bounding box center [784, 375] width 1568 height 750
click at [1517, 256] on div "Make Member" at bounding box center [1501, 252] width 91 height 25
click at [1529, 228] on td at bounding box center [1400, 250] width 308 height 45
click at [1532, 226] on html "Toggle Sidebar Milwaukee Pugs UpClick Digital Dashboard Connections Analytics E…" at bounding box center [784, 375] width 1568 height 750
click at [1521, 243] on div "Make Admin" at bounding box center [1501, 252] width 91 height 25
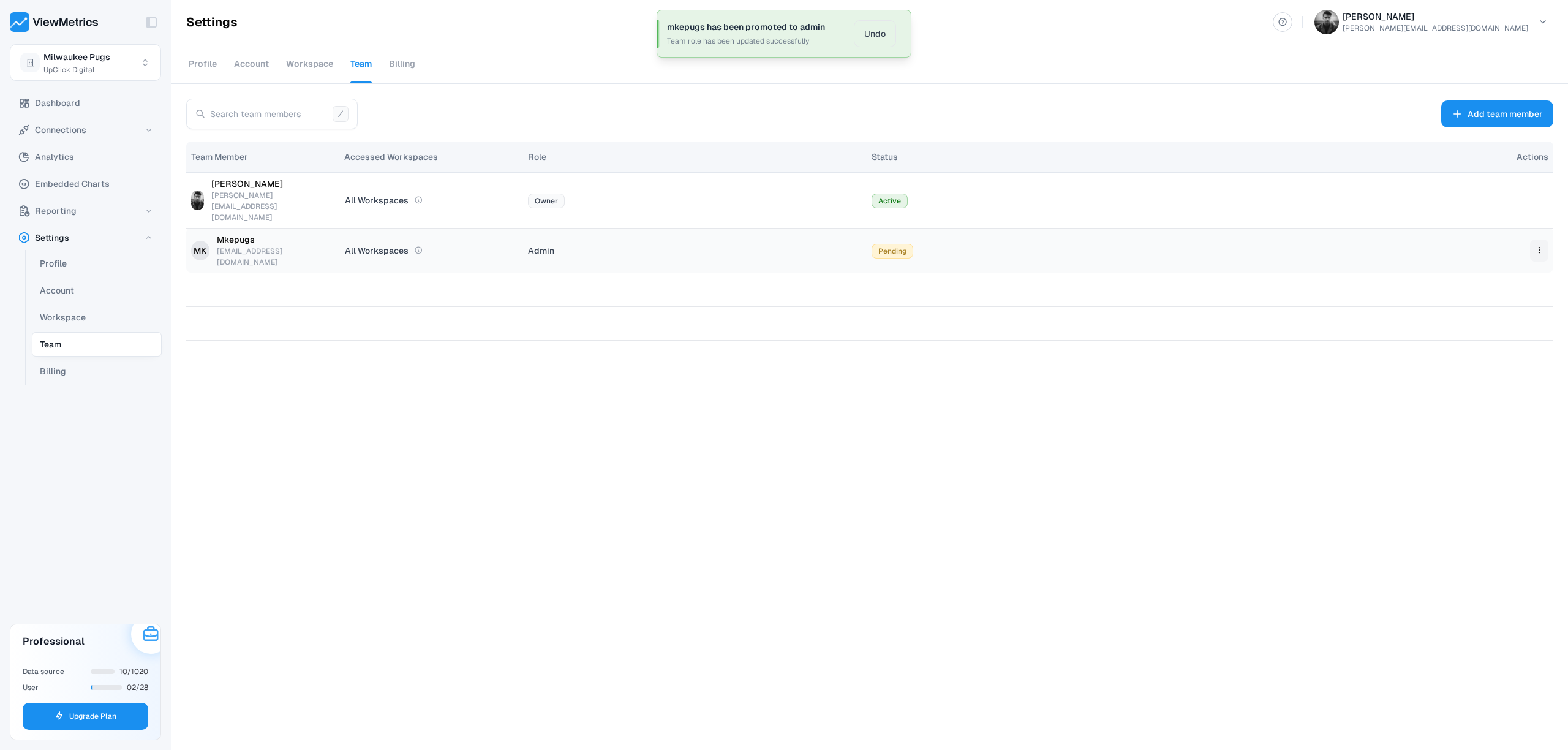
click at [1534, 218] on html "Toggle Sidebar Milwaukee Pugs UpClick Digital Dashboard Connections Analytics E…" at bounding box center [784, 375] width 1568 height 750
click at [1489, 33] on html "Toggle Sidebar Milwaukee Pugs UpClick Digital Dashboard Connections Analytics E…" at bounding box center [784, 375] width 1568 height 750
click at [1473, 194] on div "Logout" at bounding box center [1484, 206] width 131 height 27
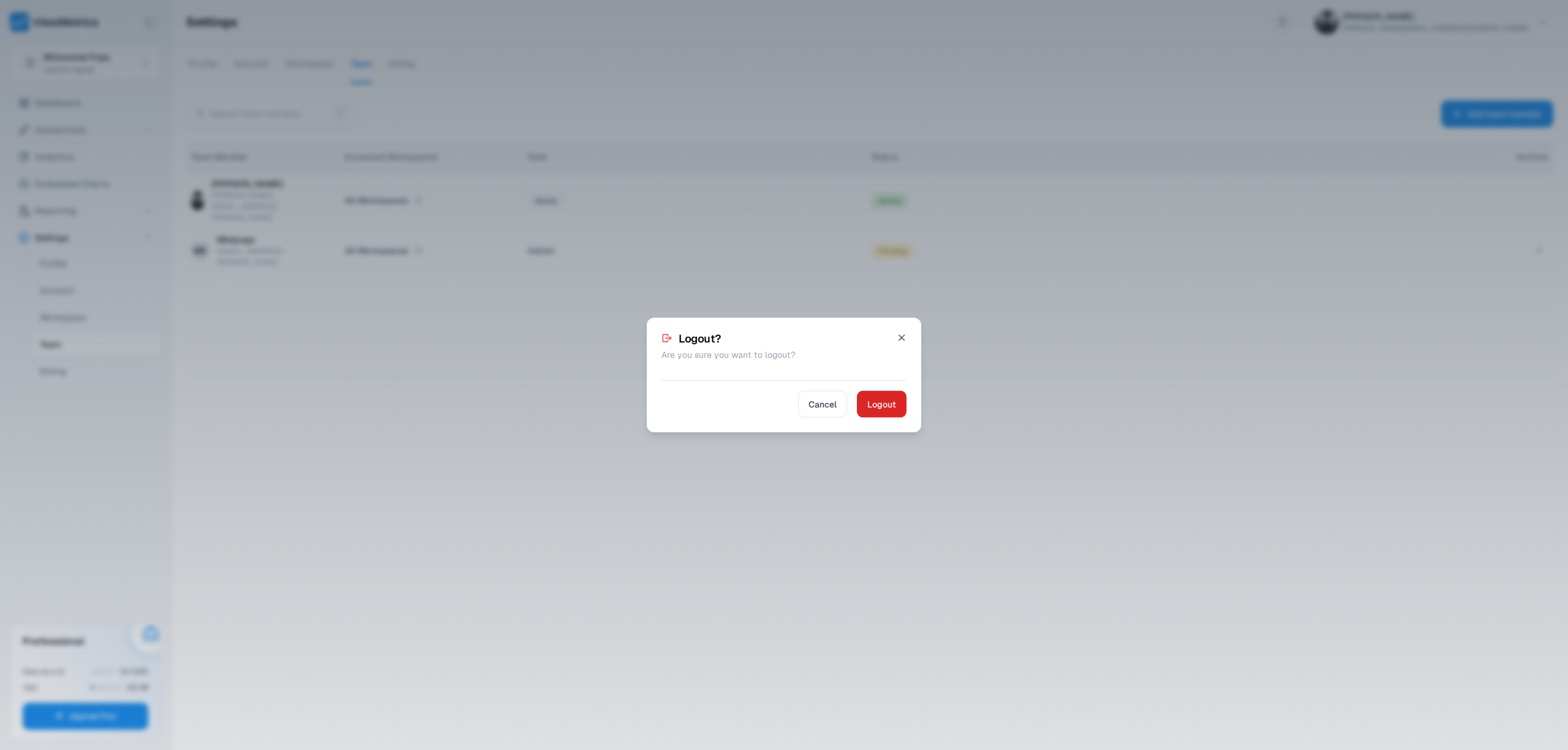
click at [879, 407] on span "Logout" at bounding box center [882, 404] width 29 height 15
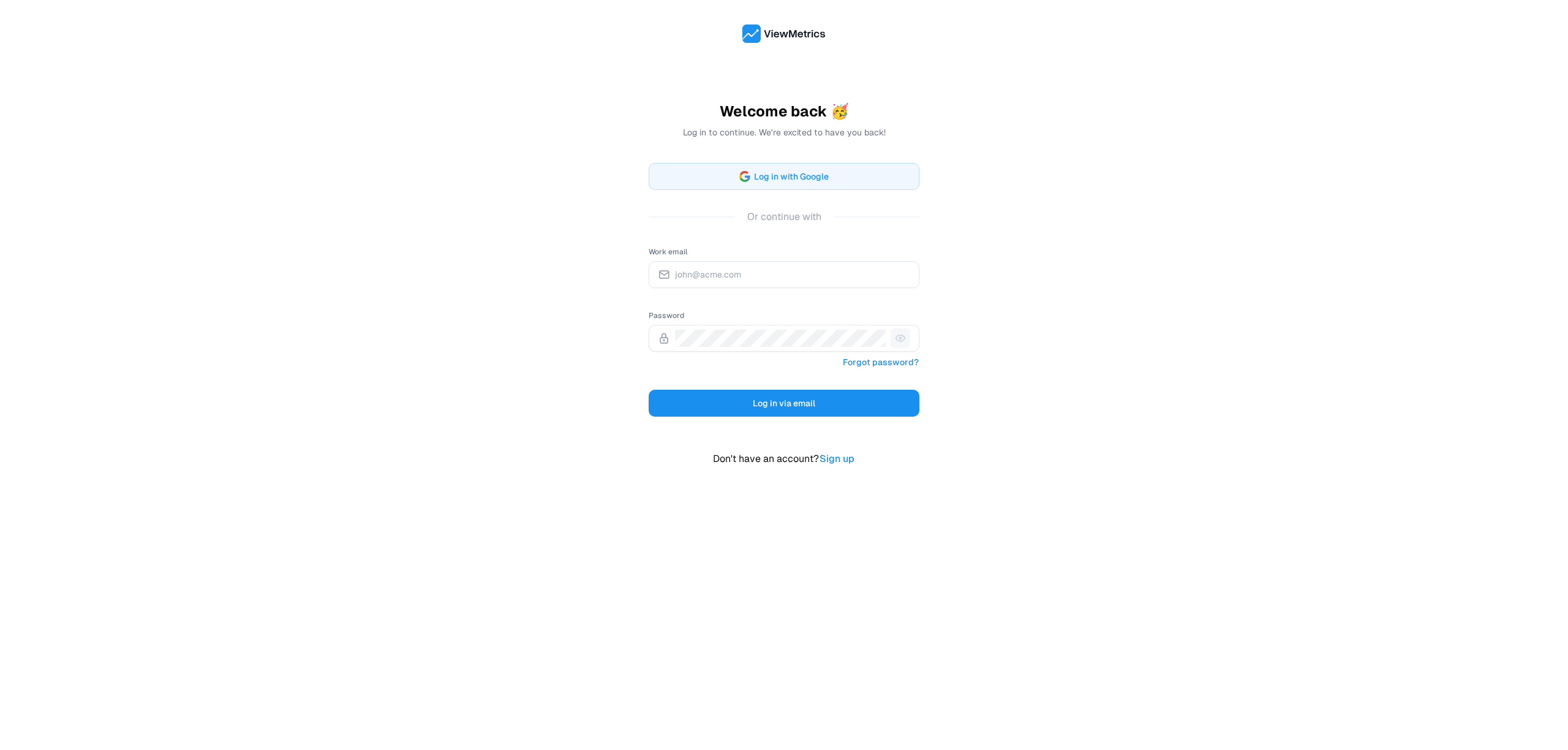
click at [842, 254] on div "Work email" at bounding box center [783, 266] width 270 height 44
click at [841, 280] on input "Work email" at bounding box center [792, 274] width 235 height 17
click at [900, 358] on link "Forgot password?" at bounding box center [881, 362] width 77 height 16
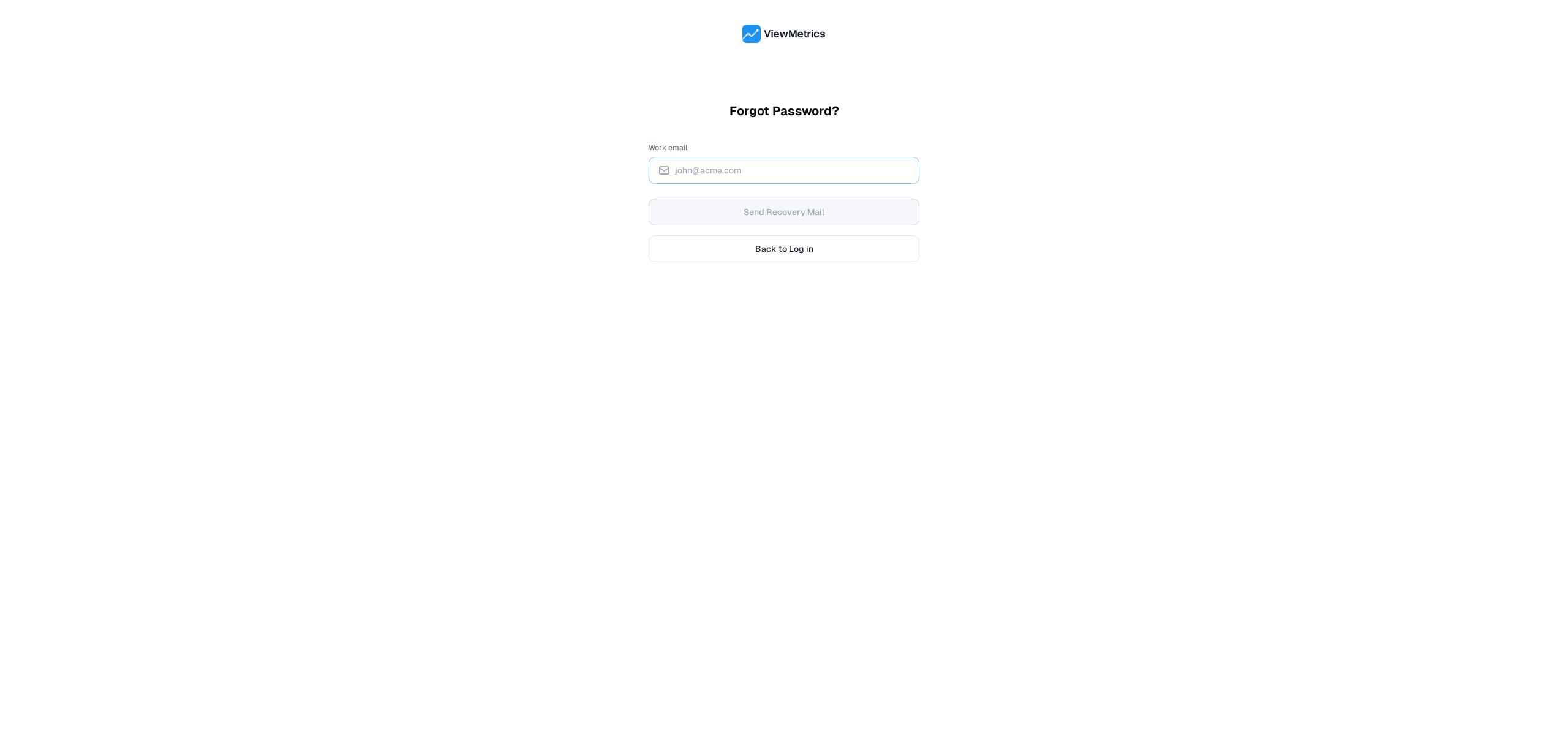
click at [718, 160] on div at bounding box center [783, 170] width 270 height 27
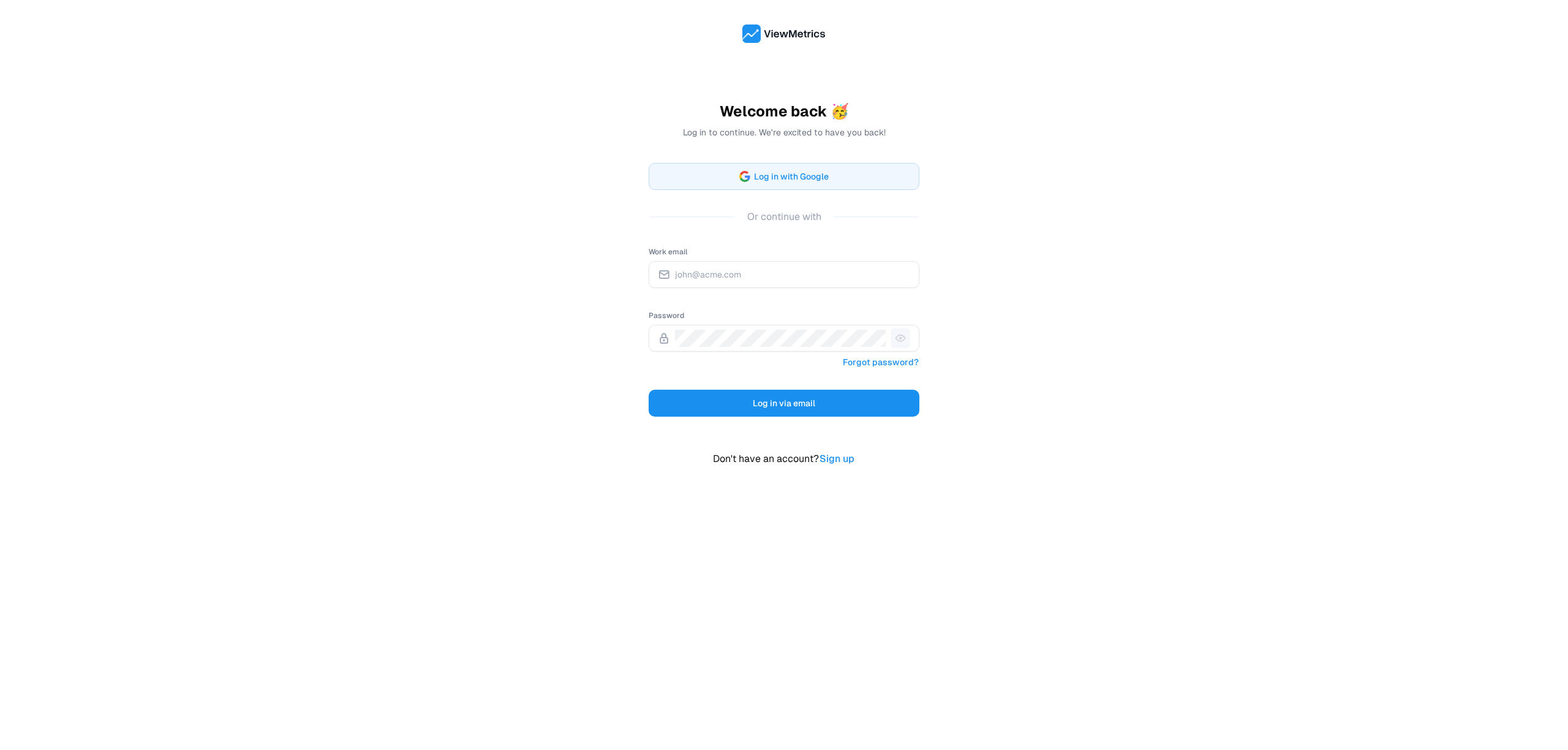
type input "h"
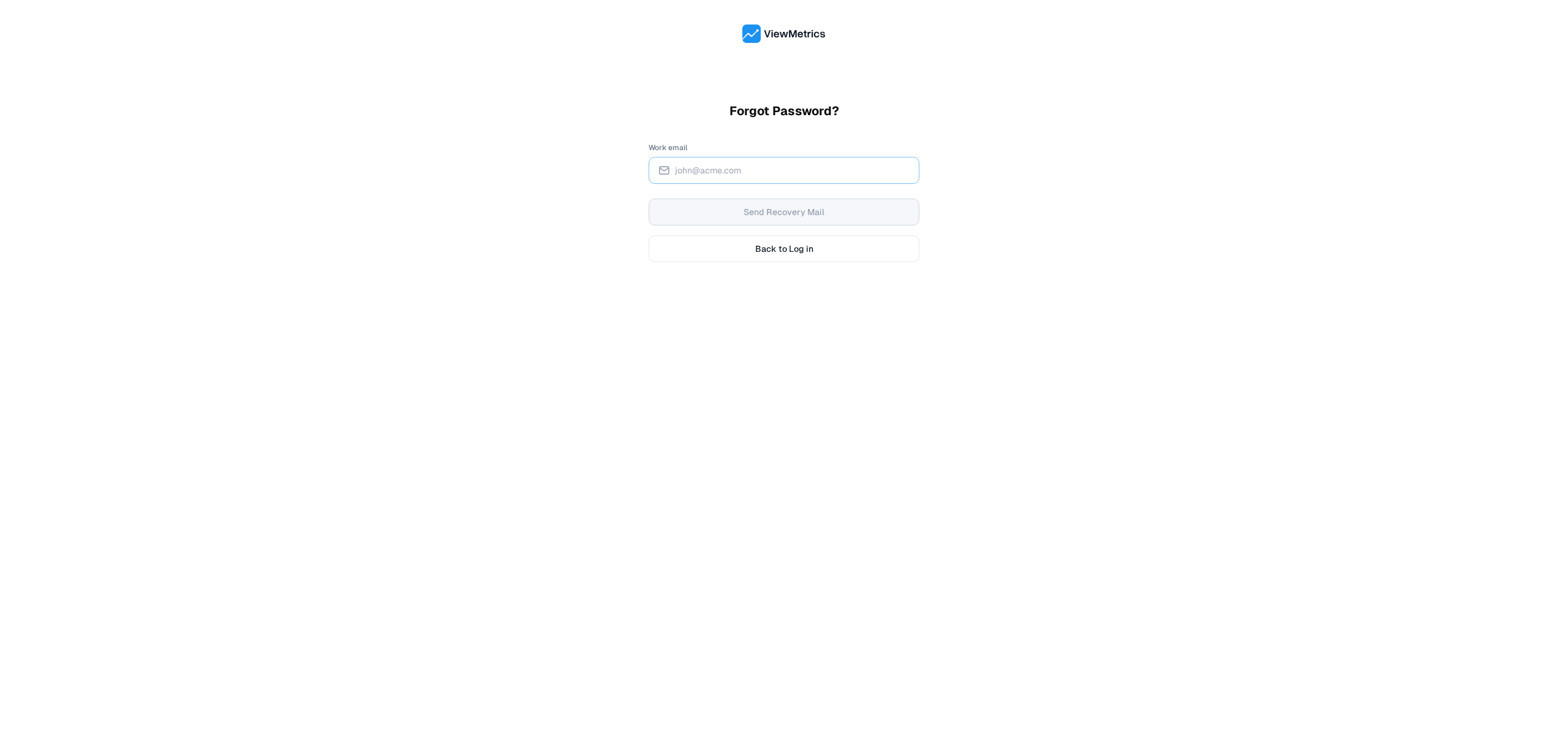
click at [760, 177] on input "Work email" at bounding box center [792, 170] width 235 height 17
type input "[PERSON_NAME][EMAIL_ADDRESS][DOMAIN_NAME]"
click at [773, 213] on span "Send Recovery Mail" at bounding box center [784, 212] width 81 height 12
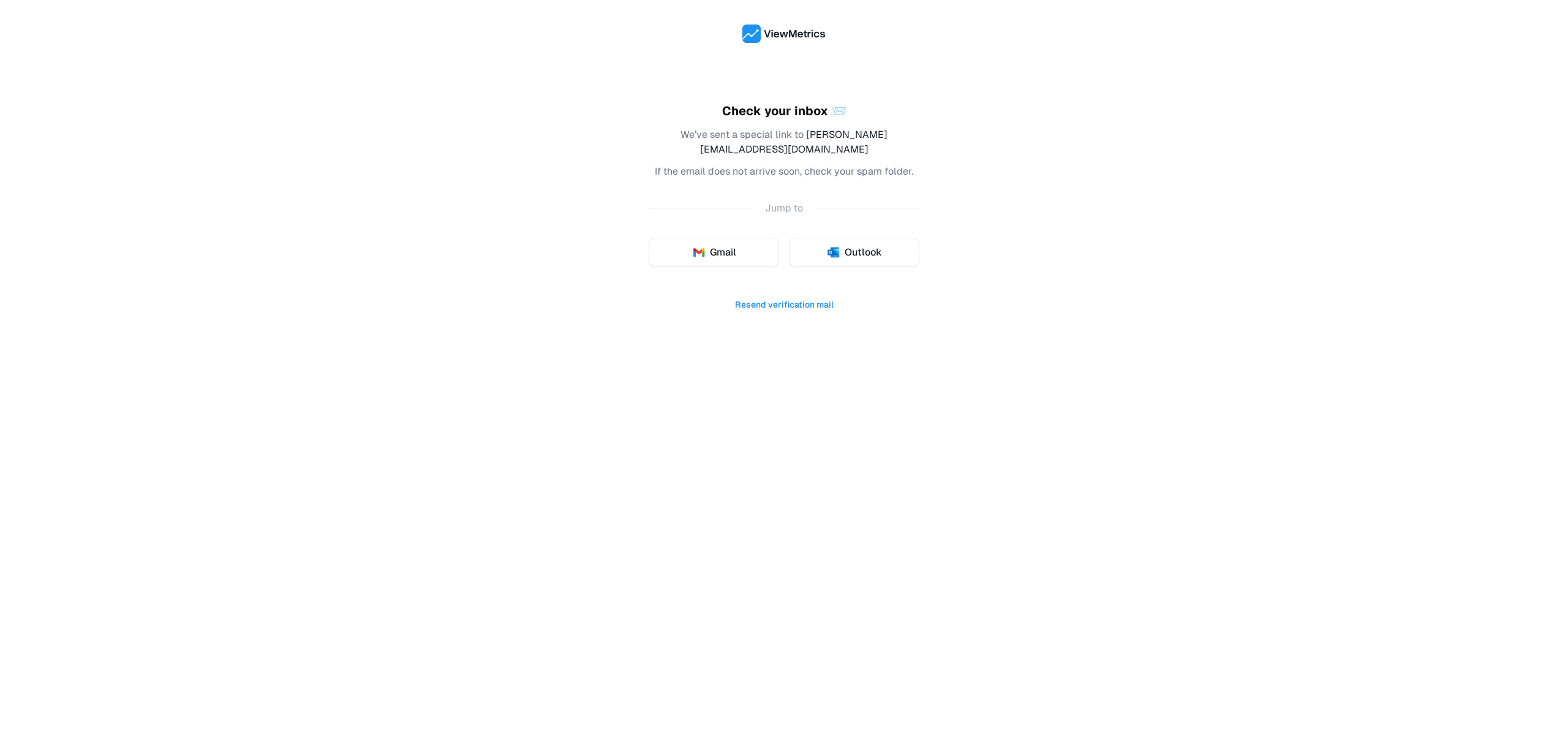
click at [701, 183] on div "Check your inbox 📨 We’ve sent a special link to jeff@upclickdigital.com If the …" at bounding box center [783, 207] width 270 height 211
